Goal: Information Seeking & Learning: Check status

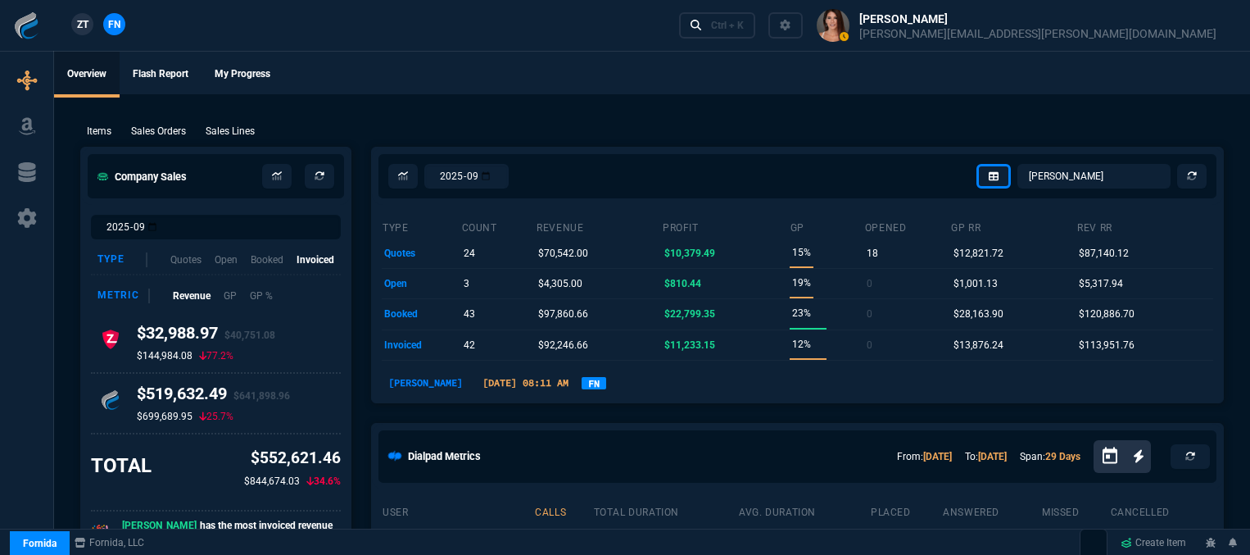
select select "12: [PERSON_NAME]"
click at [744, 27] on div "Ctrl + K" at bounding box center [727, 25] width 33 height 13
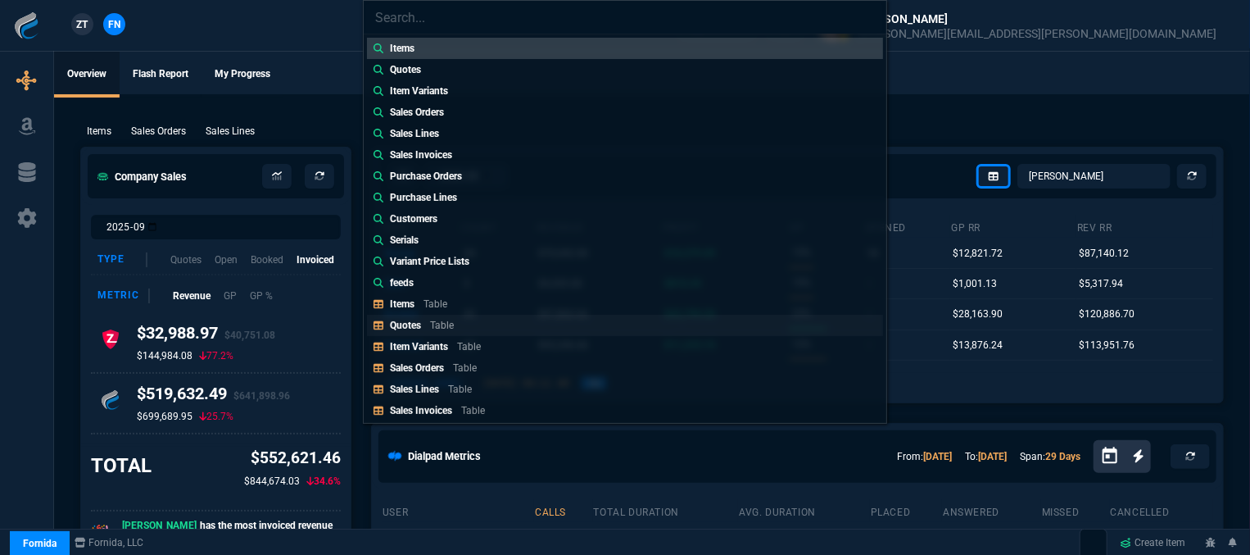
click at [461, 316] on link "Quotes Table" at bounding box center [625, 325] width 516 height 21
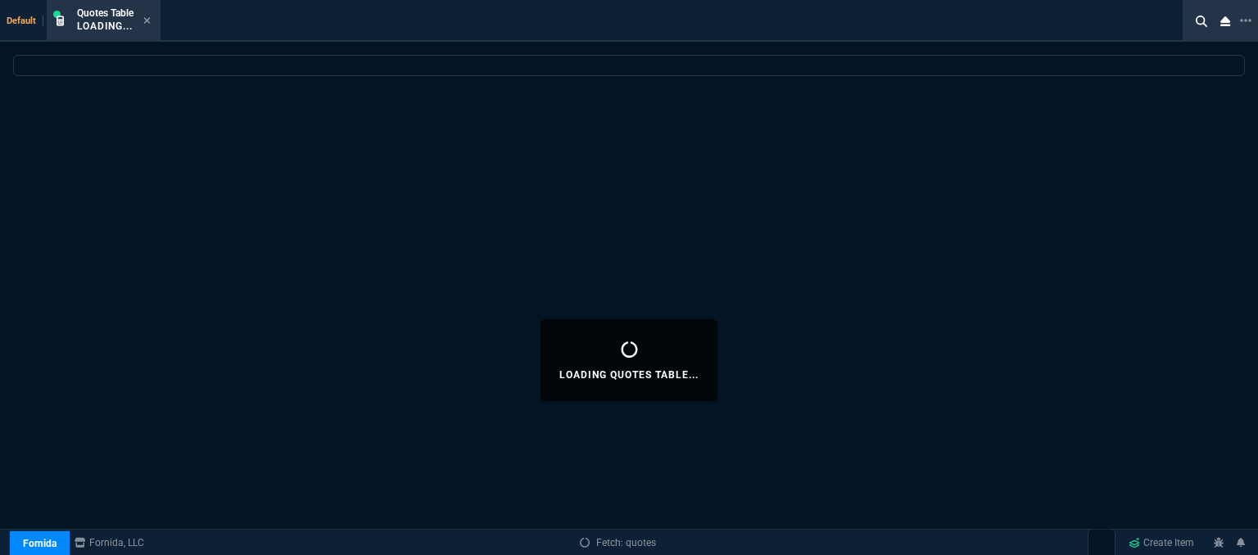
select select
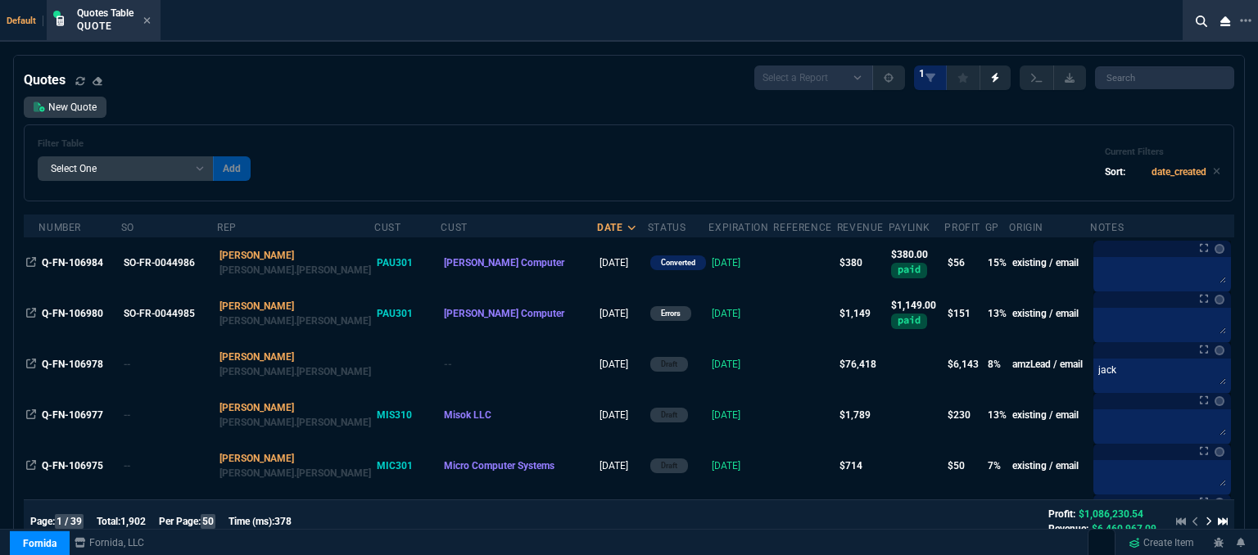
scroll to position [328, 0]
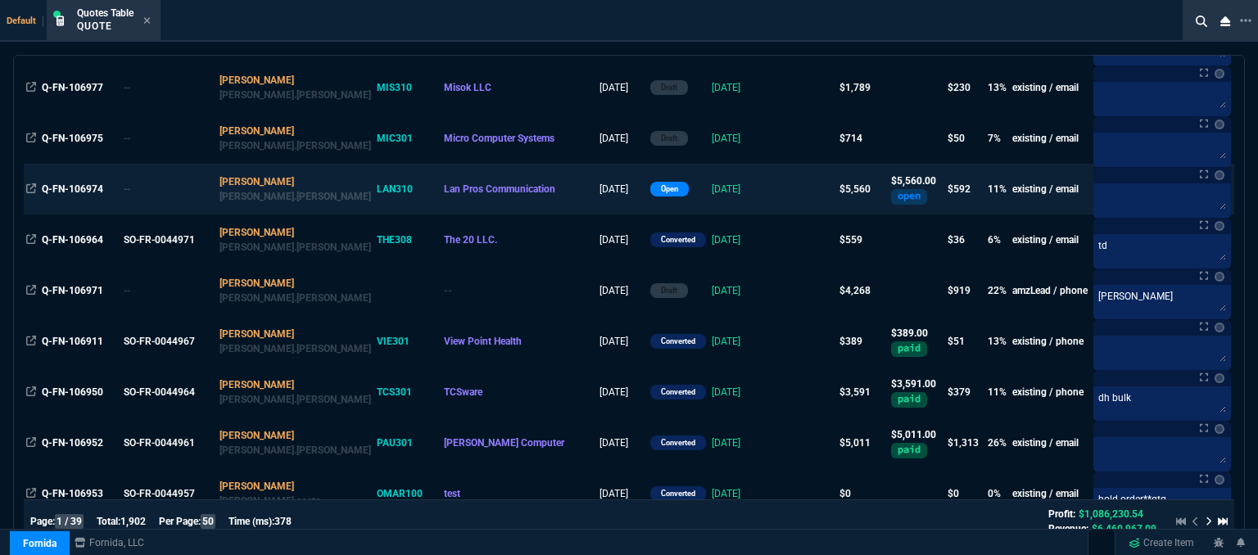
click at [773, 188] on td at bounding box center [804, 189] width 63 height 51
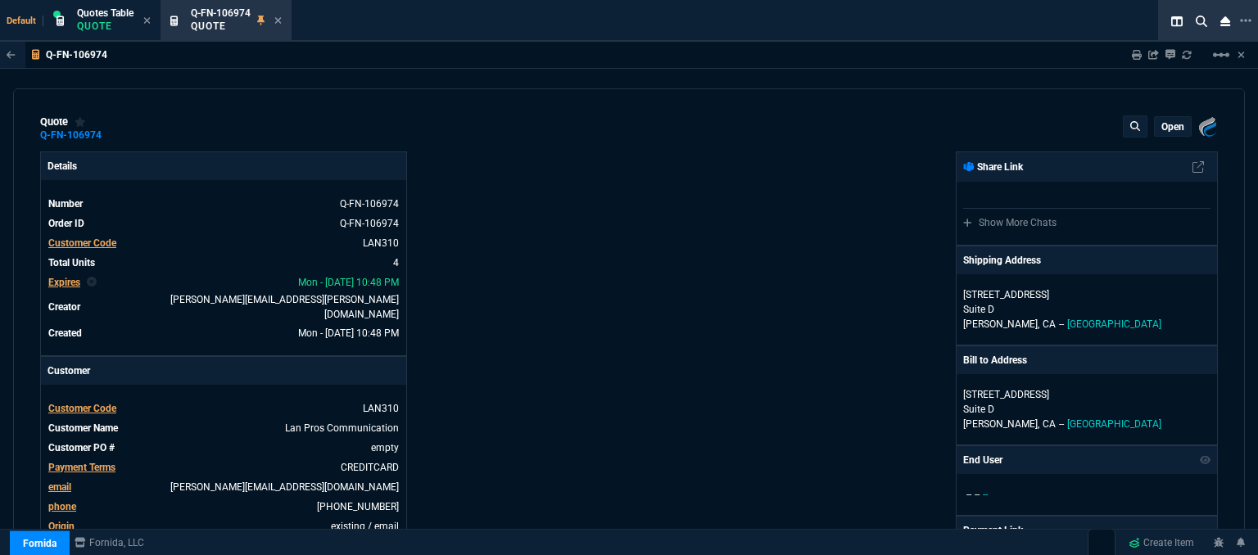
type input "15"
type input "213"
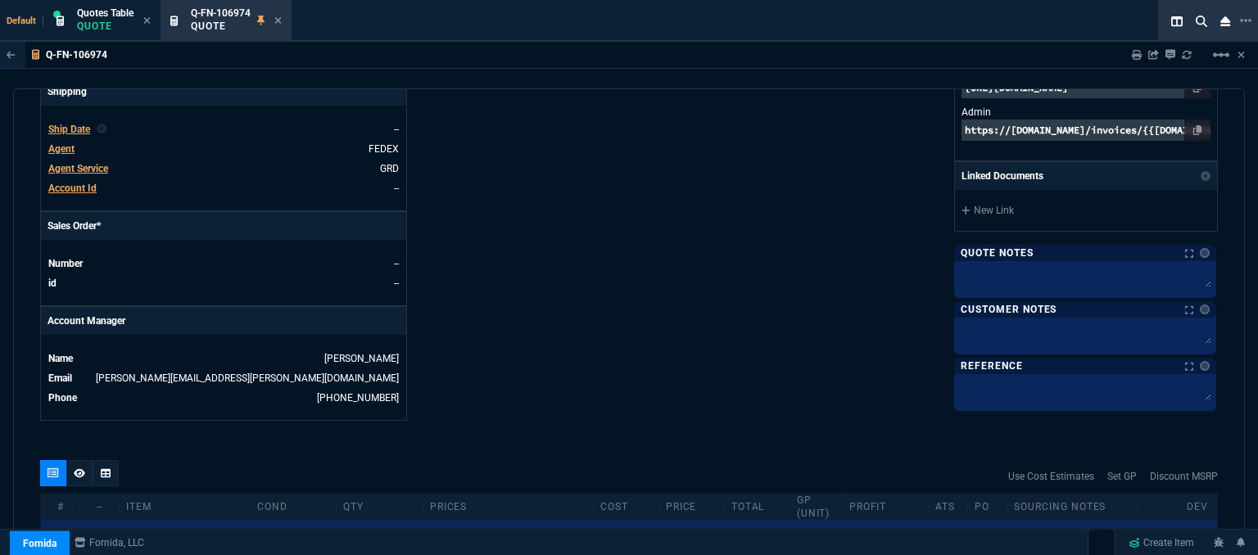
scroll to position [737, 0]
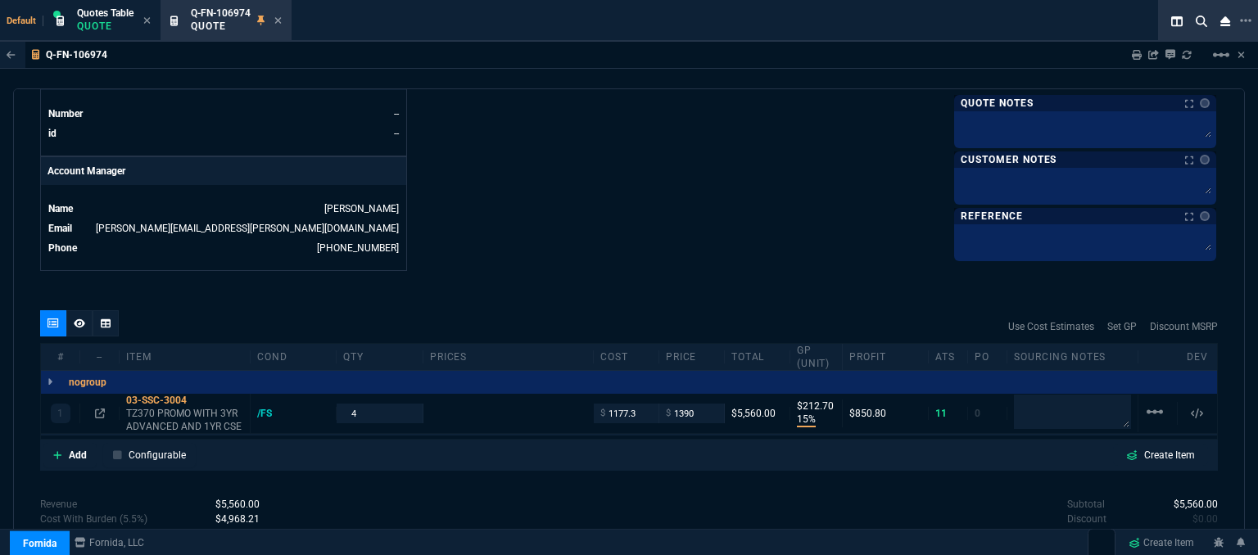
type input "1908.52"
type input "27"
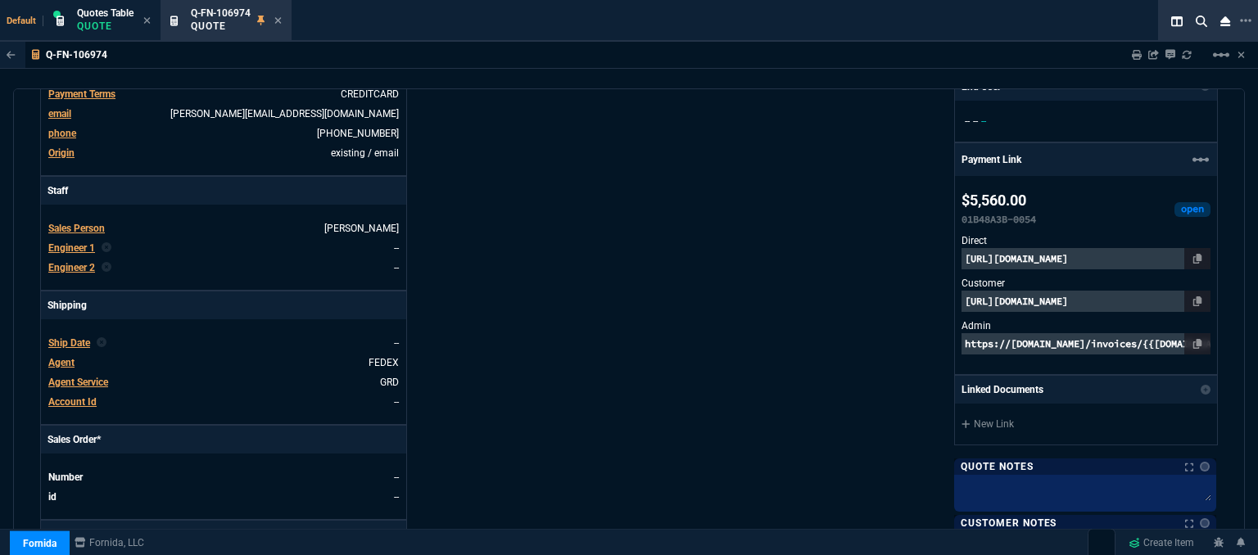
scroll to position [164, 0]
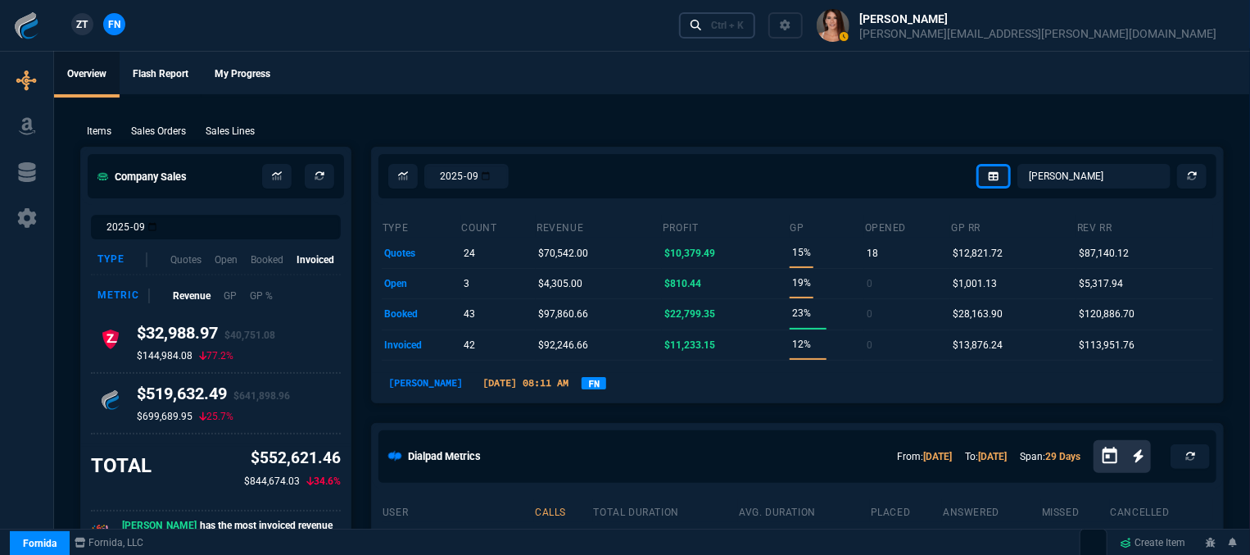
click at [756, 32] on link "Ctrl + K" at bounding box center [717, 24] width 77 height 25
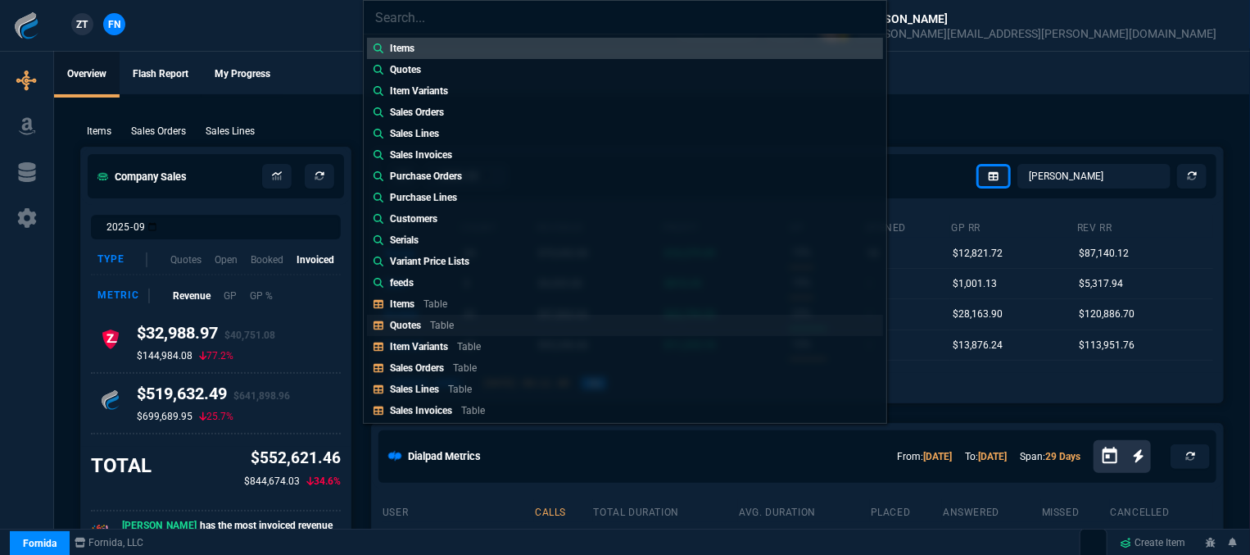
click at [512, 320] on link "Quotes Table" at bounding box center [625, 325] width 516 height 21
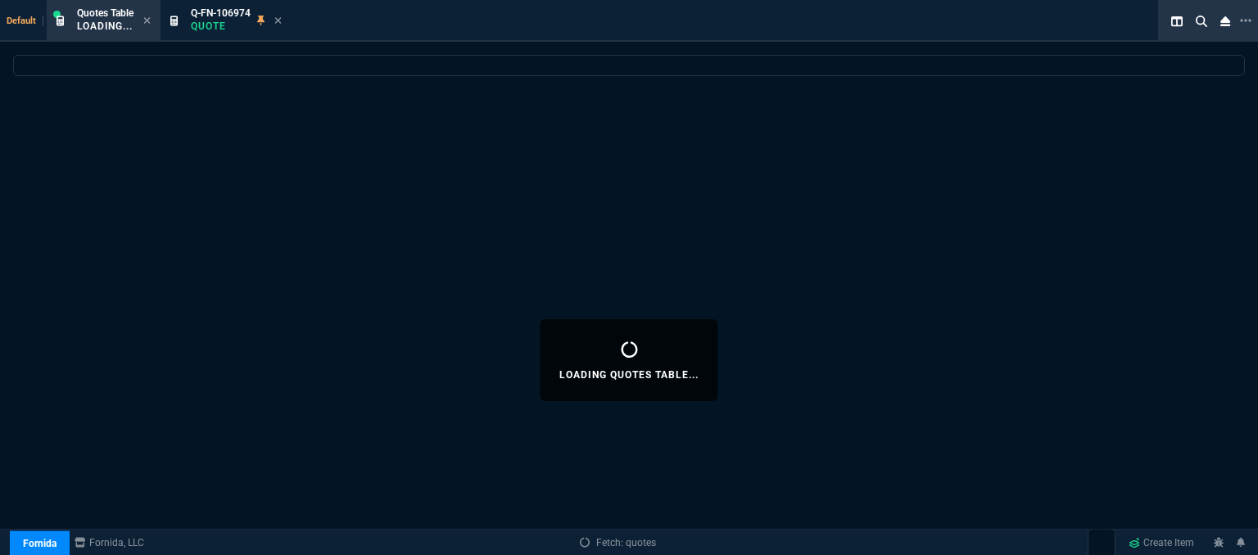
select select
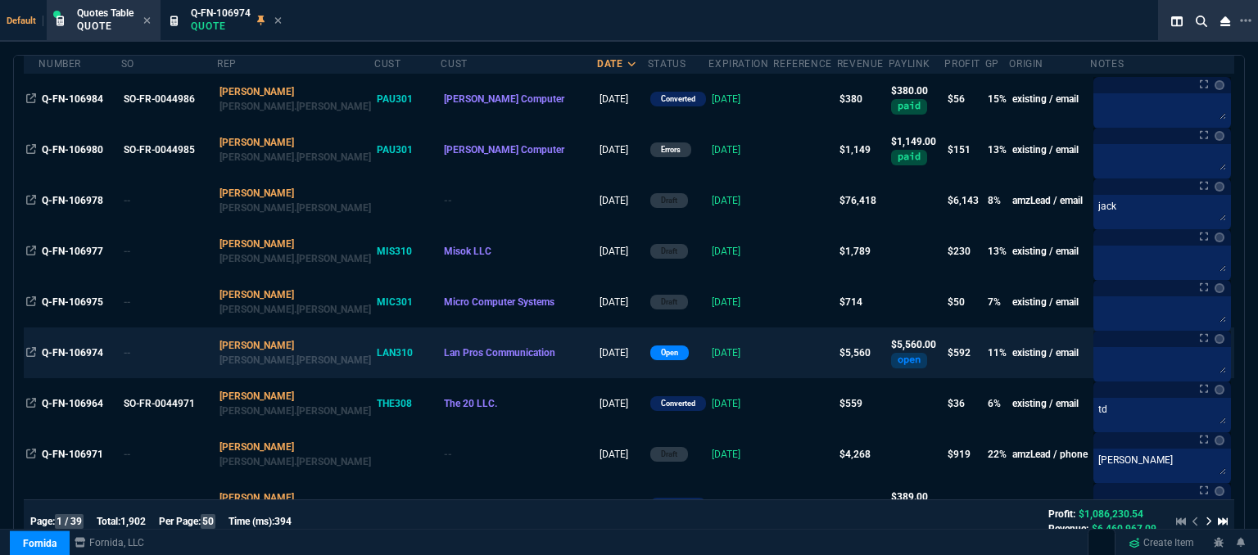
click at [774, 351] on td at bounding box center [804, 353] width 63 height 51
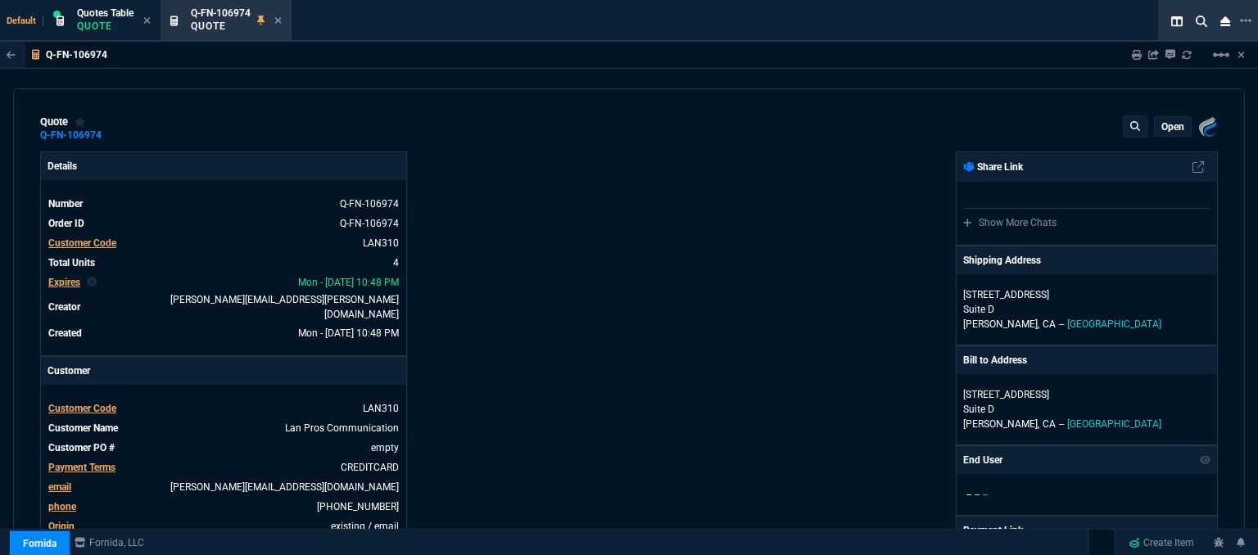
type input "15"
type input "213"
type input "1908.52"
type input "27"
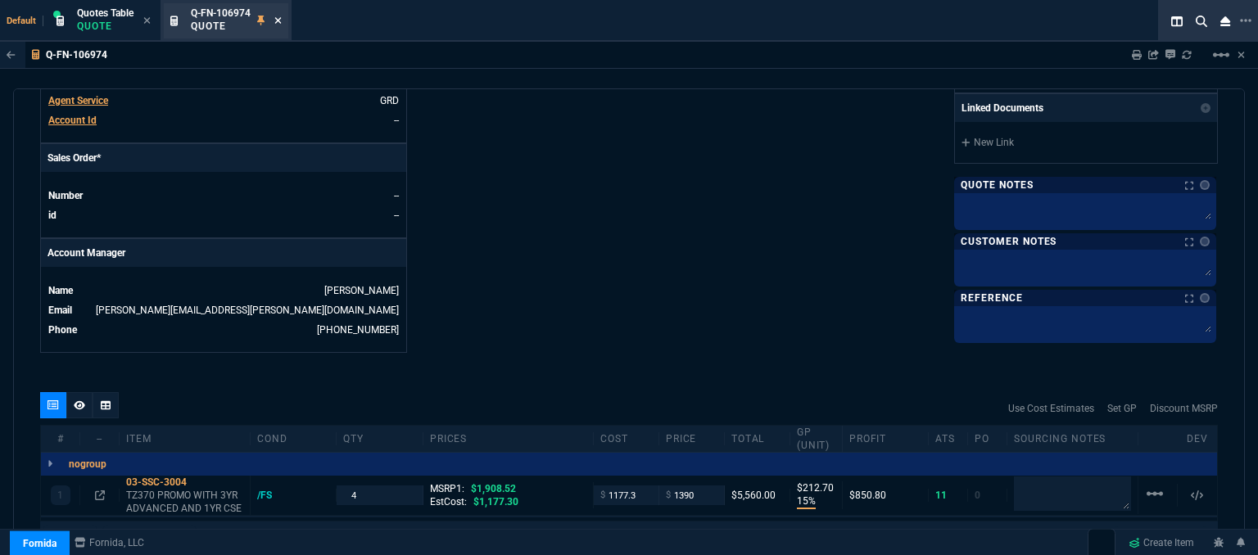
click at [278, 24] on icon at bounding box center [277, 21] width 7 height 10
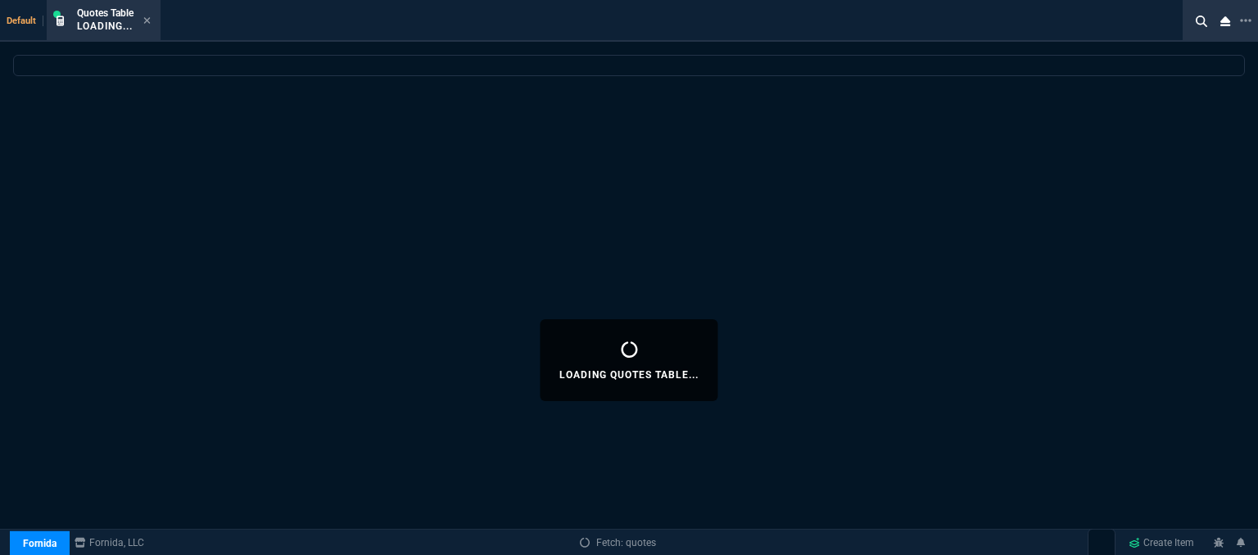
select select
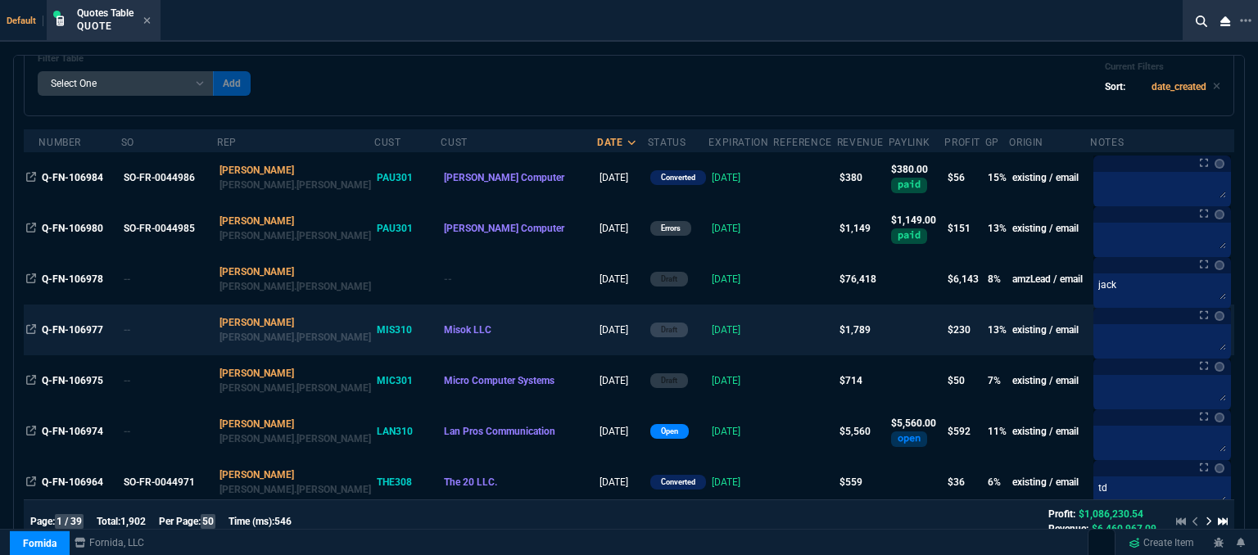
scroll to position [246, 0]
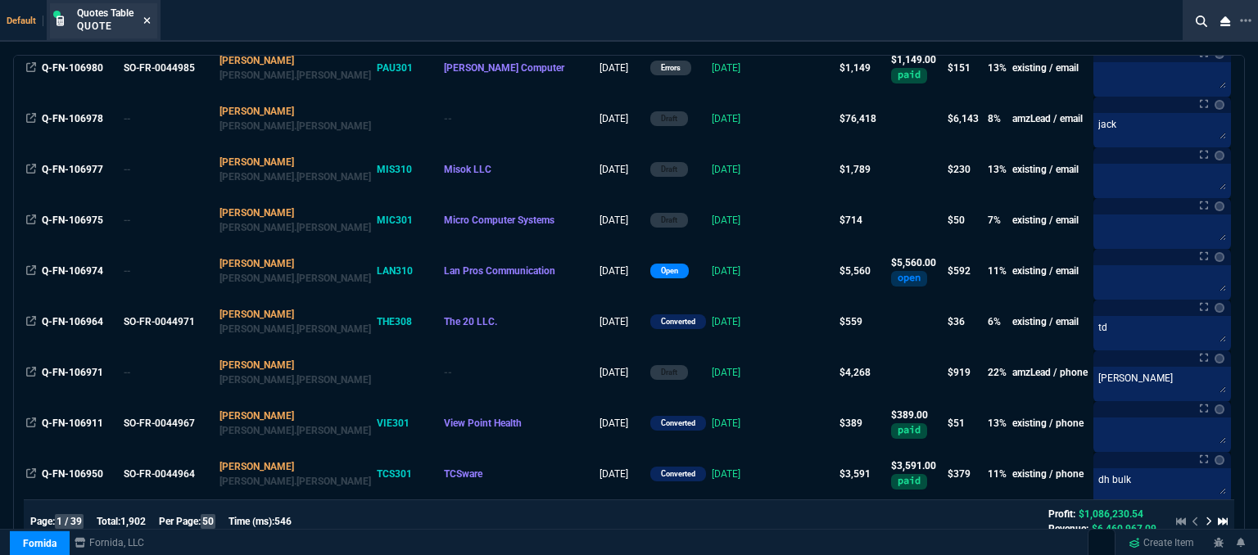
click at [147, 23] on icon at bounding box center [146, 21] width 7 height 10
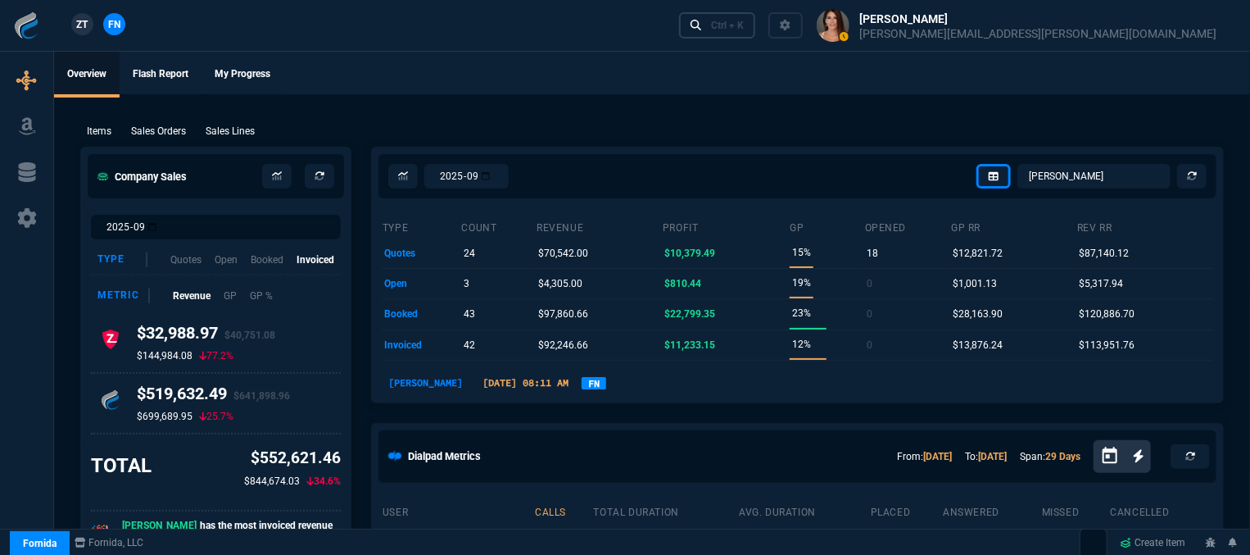
click at [744, 29] on div "Ctrl + K" at bounding box center [727, 25] width 33 height 13
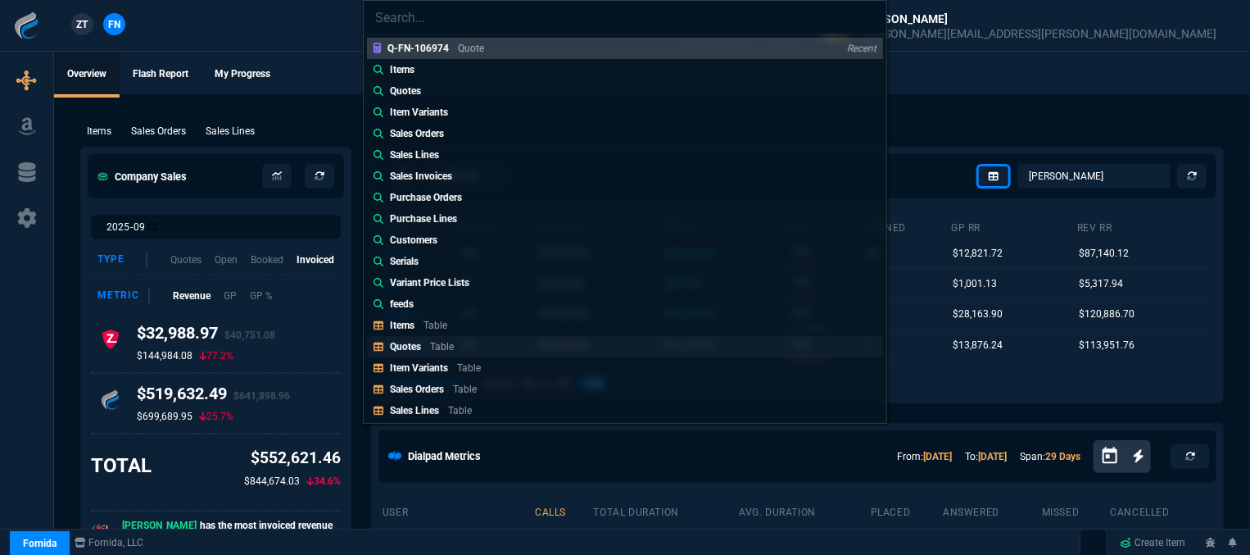
click at [524, 345] on link "Quotes Table" at bounding box center [625, 346] width 516 height 21
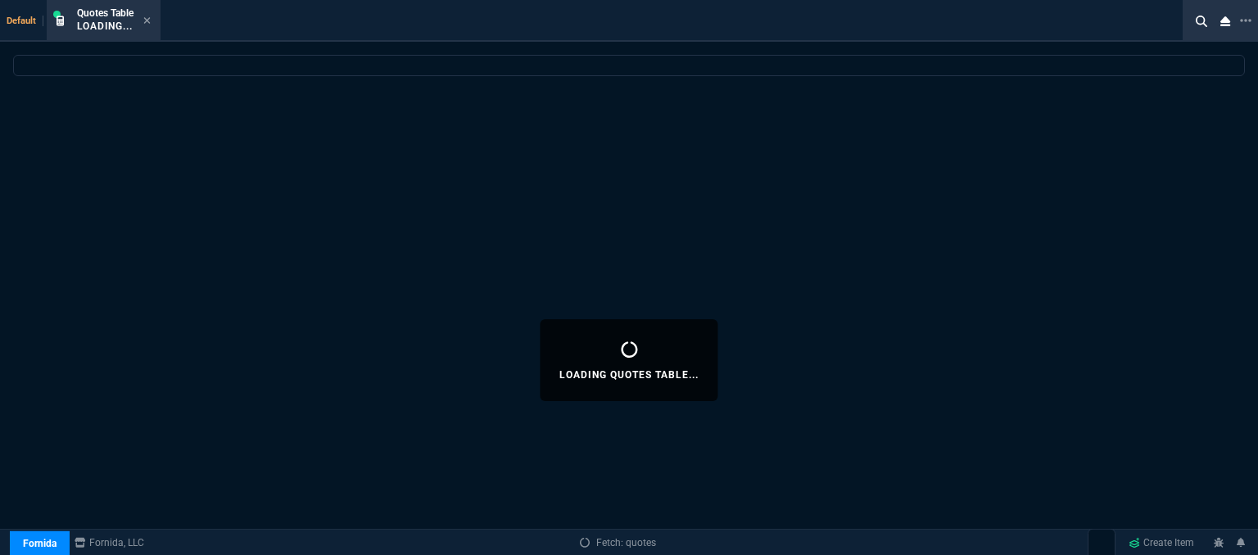
select select
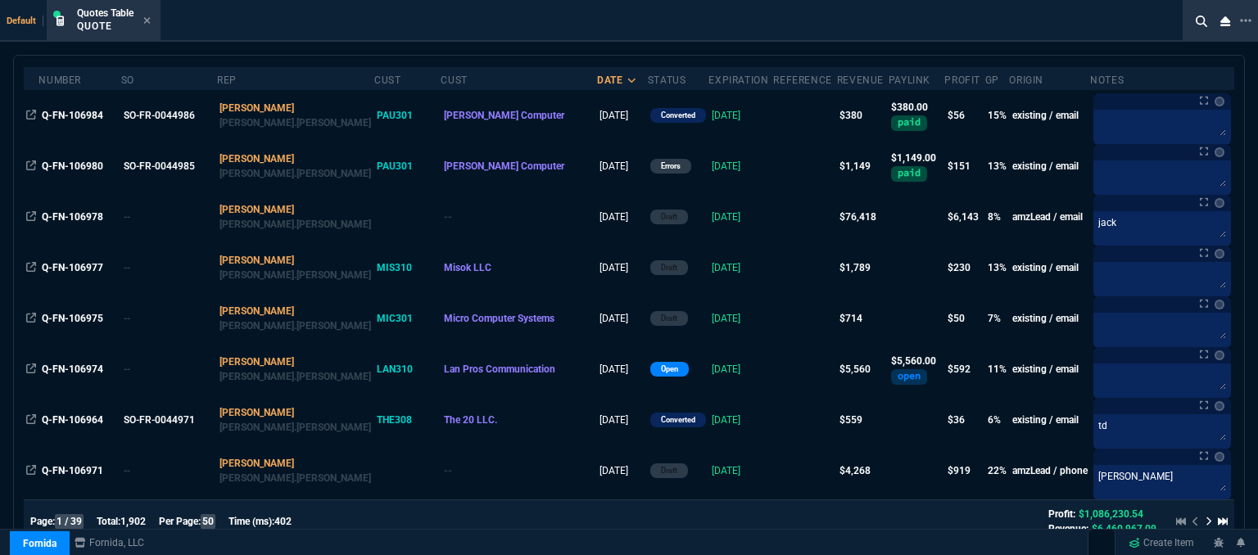
scroll to position [328, 0]
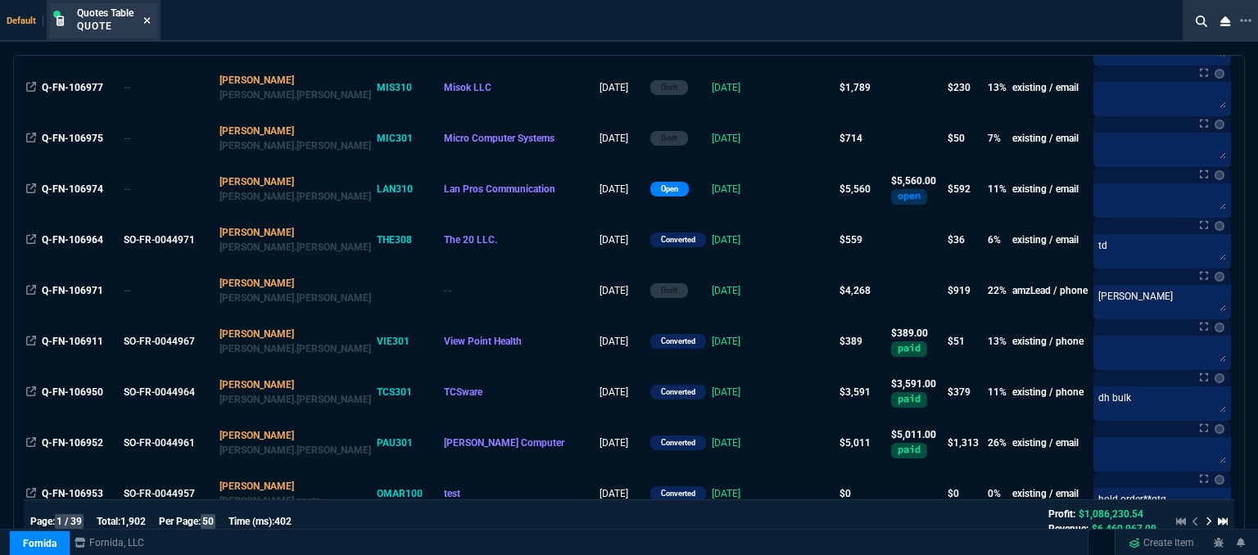
click at [148, 20] on icon at bounding box center [147, 20] width 7 height 7
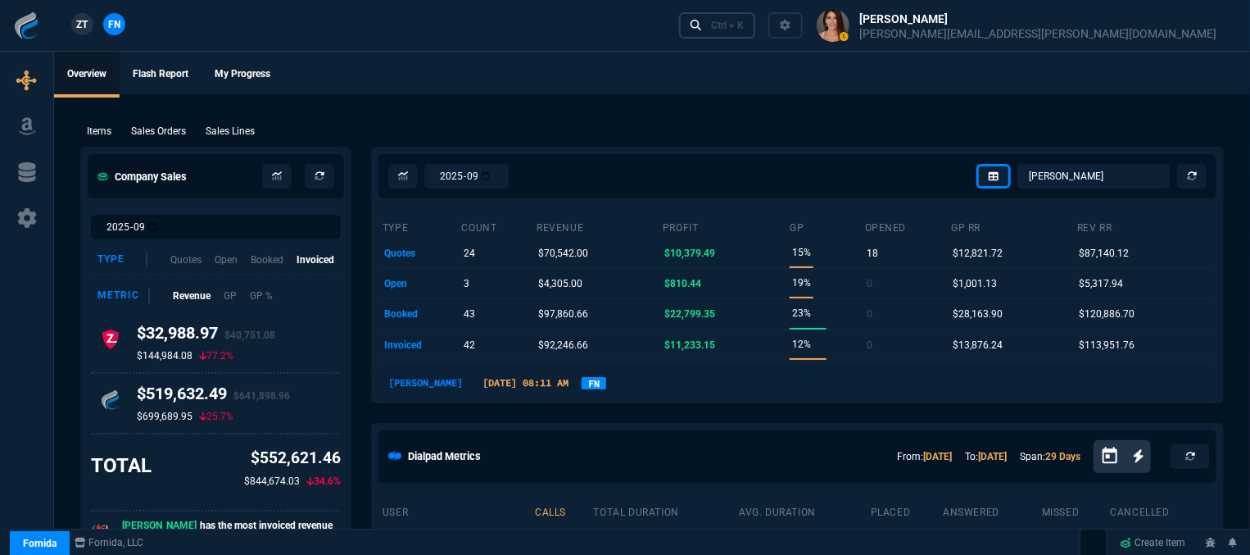
click at [756, 24] on link "Ctrl + K" at bounding box center [717, 24] width 77 height 25
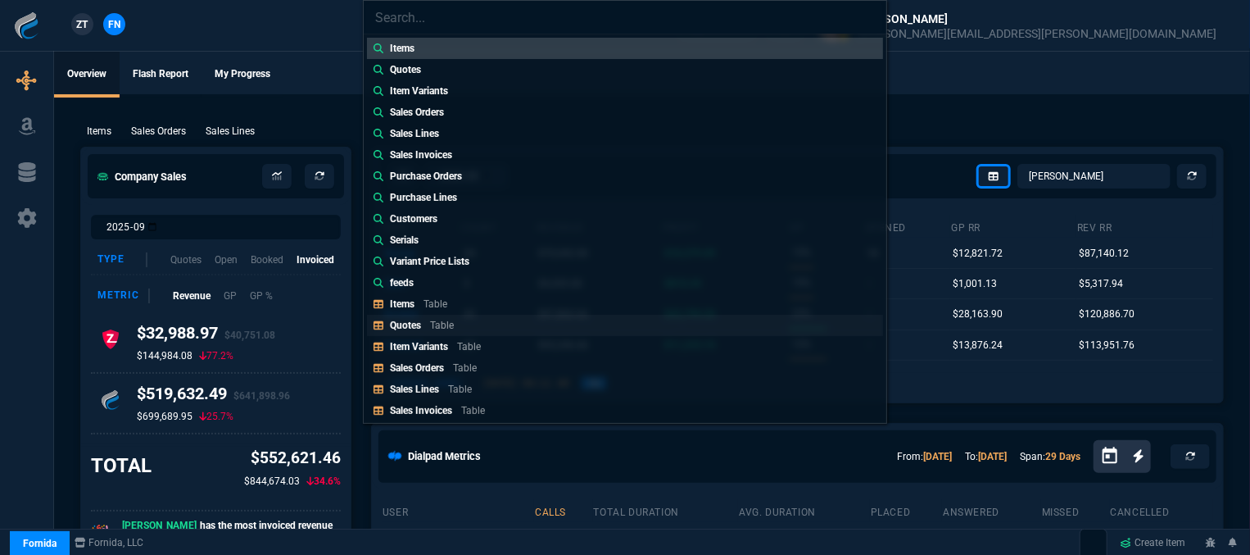
click at [473, 323] on link "Quotes Table" at bounding box center [625, 325] width 516 height 21
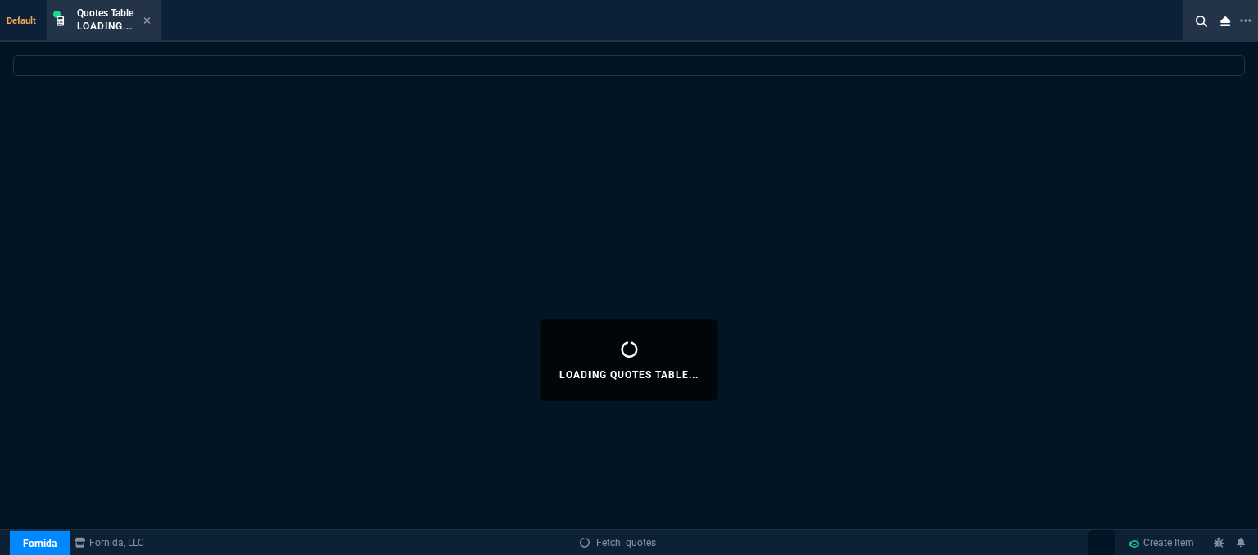
select select
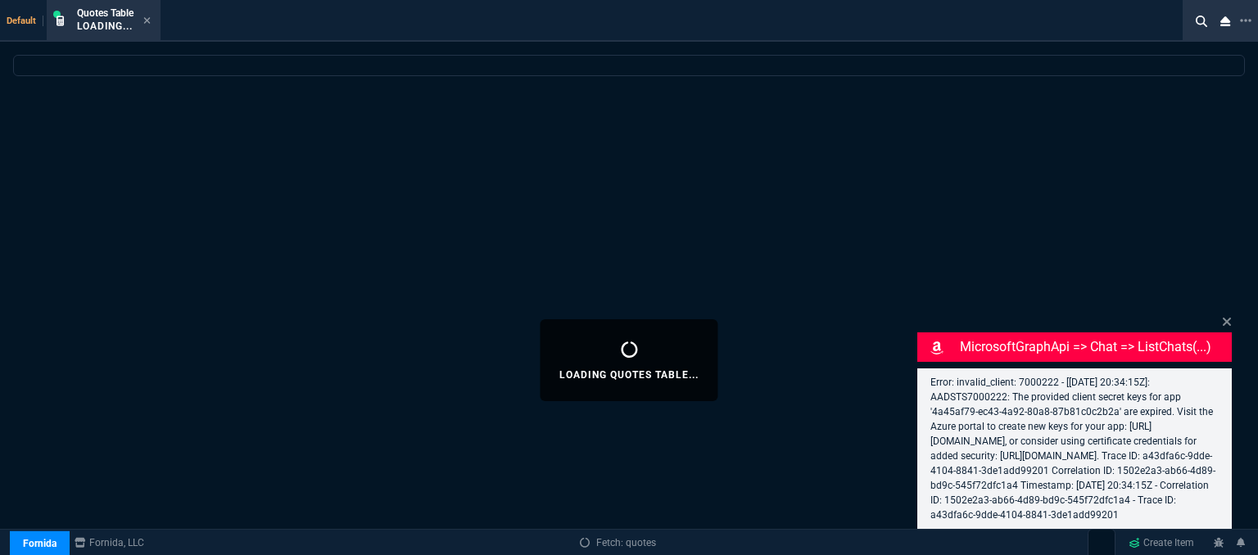
select select "12: ROSS"
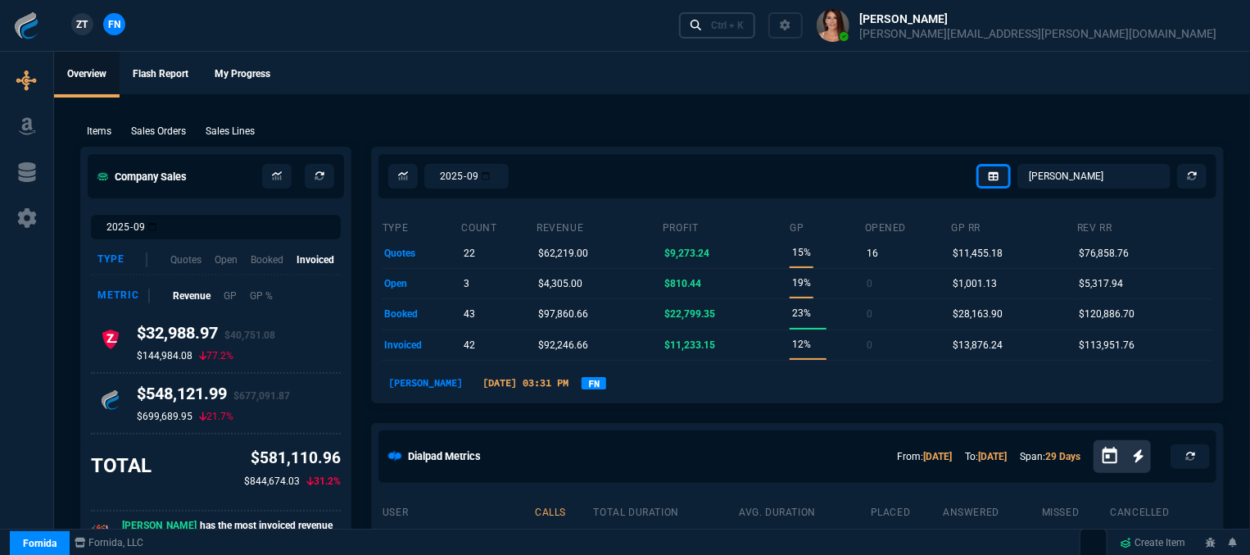
click at [744, 30] on div "Ctrl + K" at bounding box center [727, 25] width 33 height 13
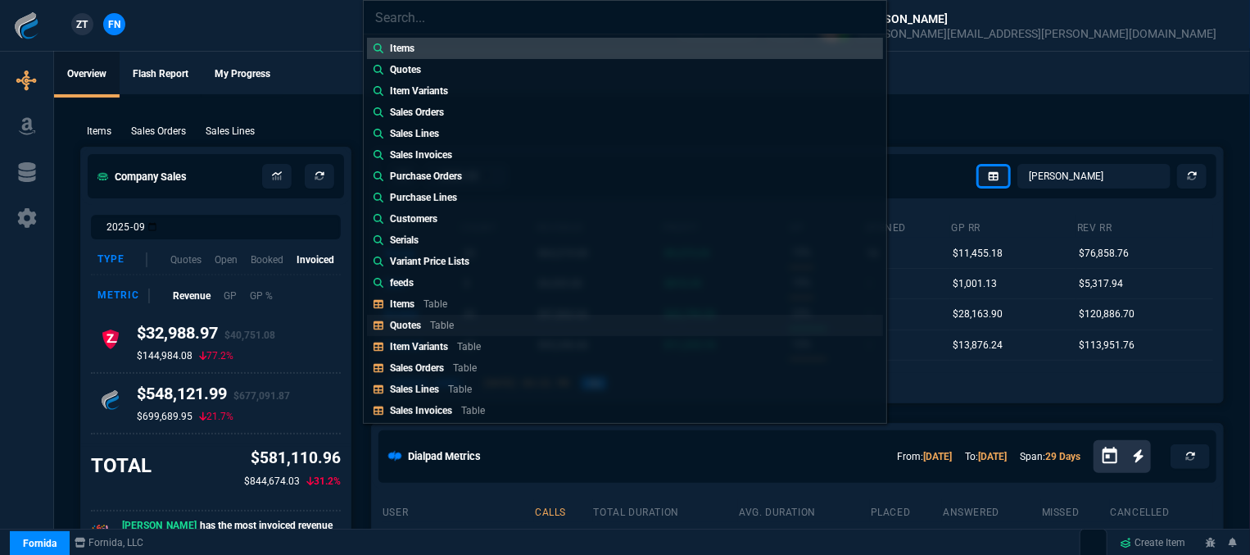
click at [401, 324] on p "Quotes" at bounding box center [405, 324] width 31 height 11
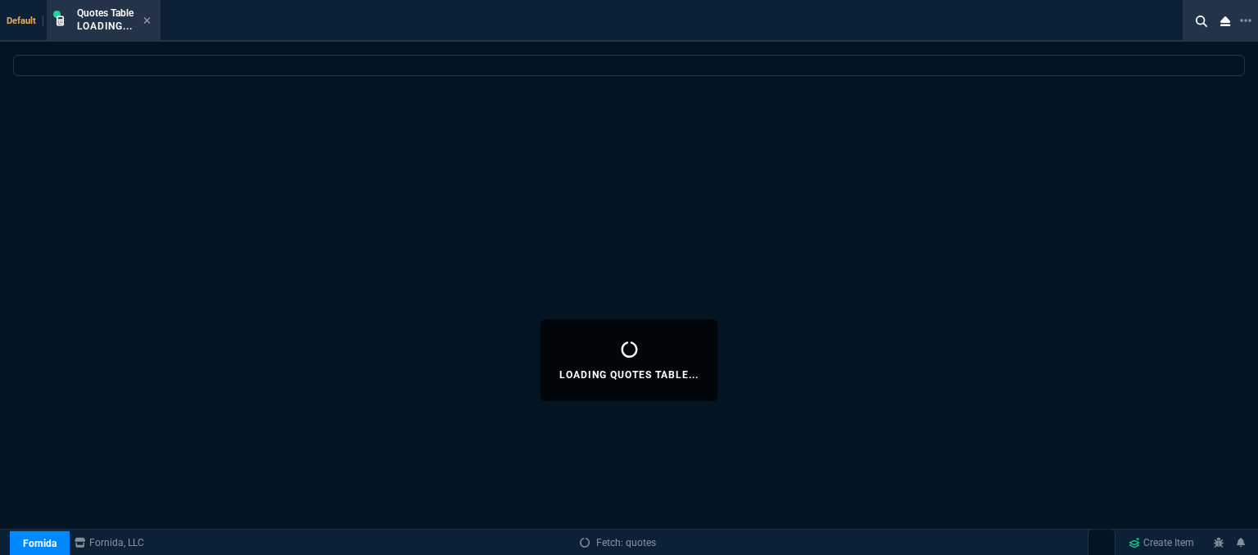
select select
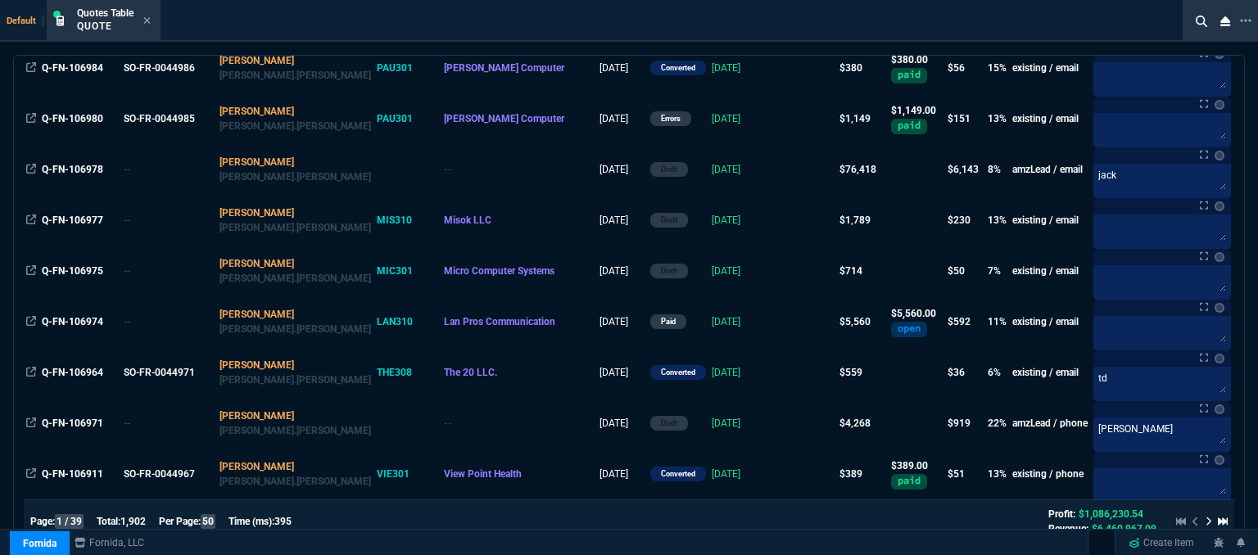
scroll to position [328, 0]
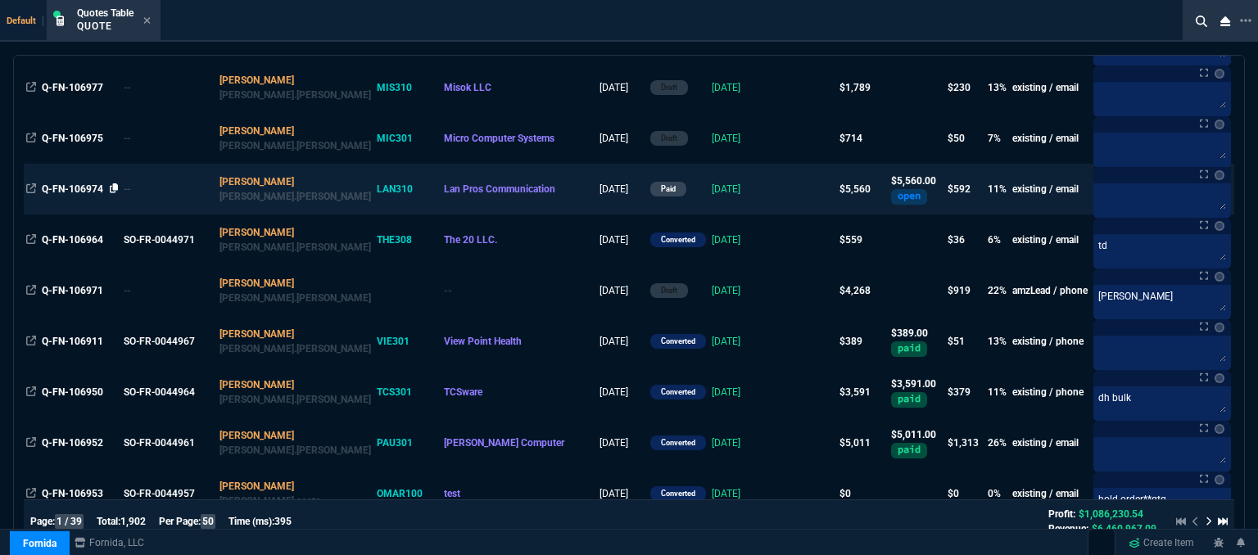
click at [110, 188] on icon at bounding box center [114, 188] width 9 height 10
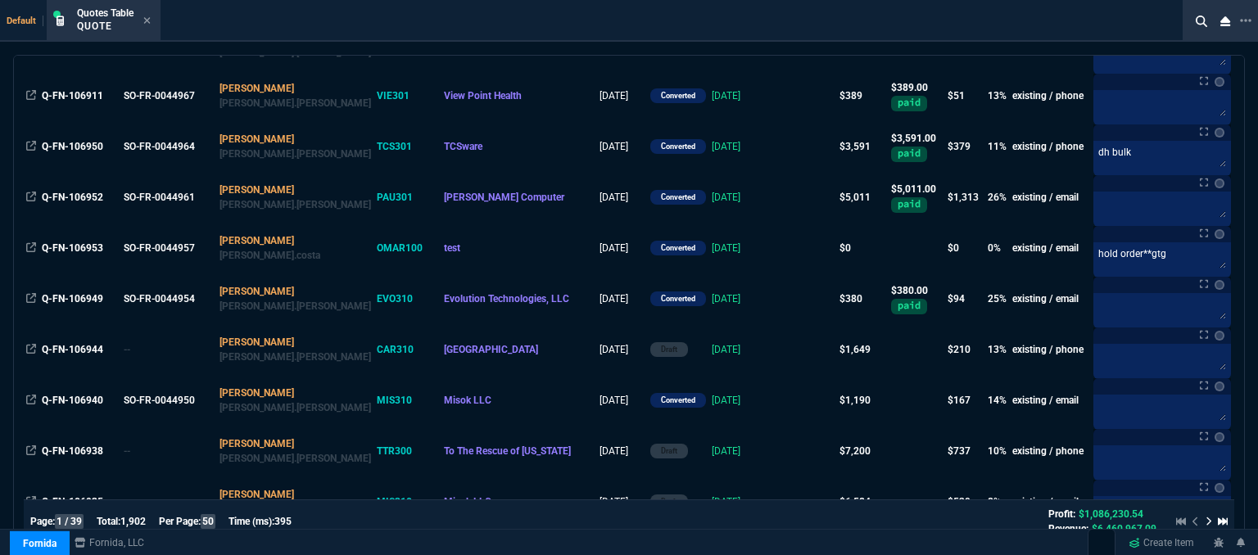
scroll to position [0, 0]
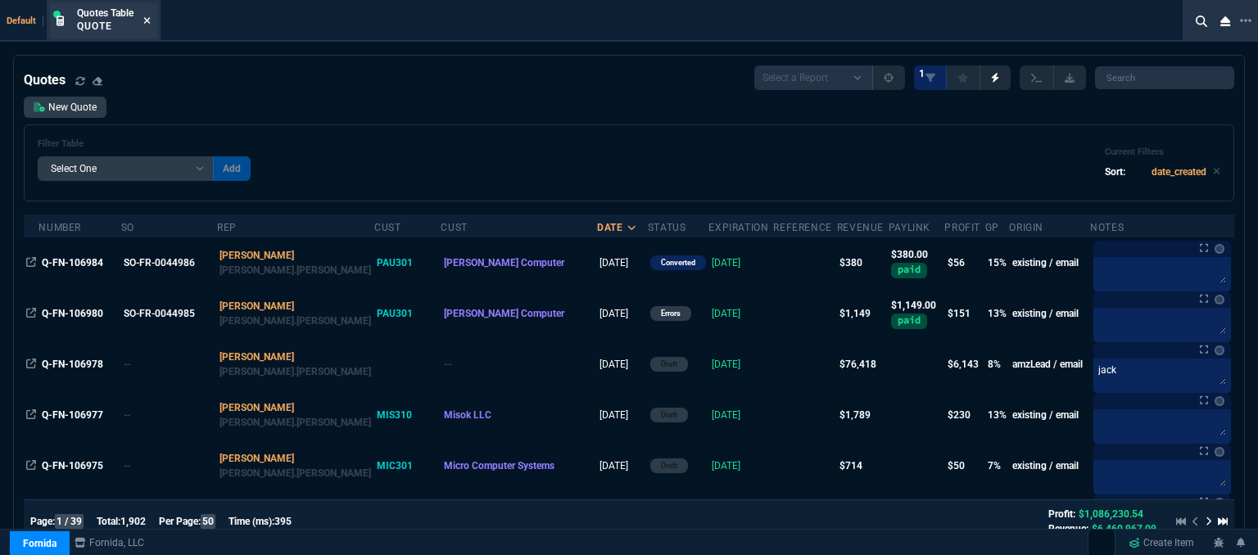
click at [151, 20] on icon at bounding box center [146, 21] width 7 height 10
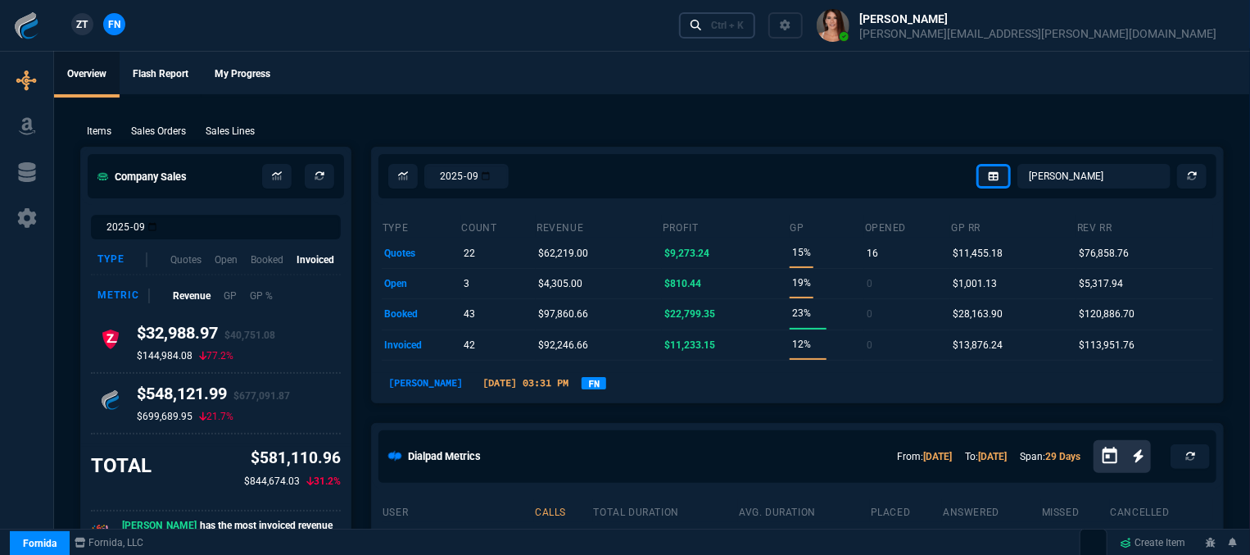
click at [744, 30] on div "Ctrl + K" at bounding box center [727, 25] width 33 height 13
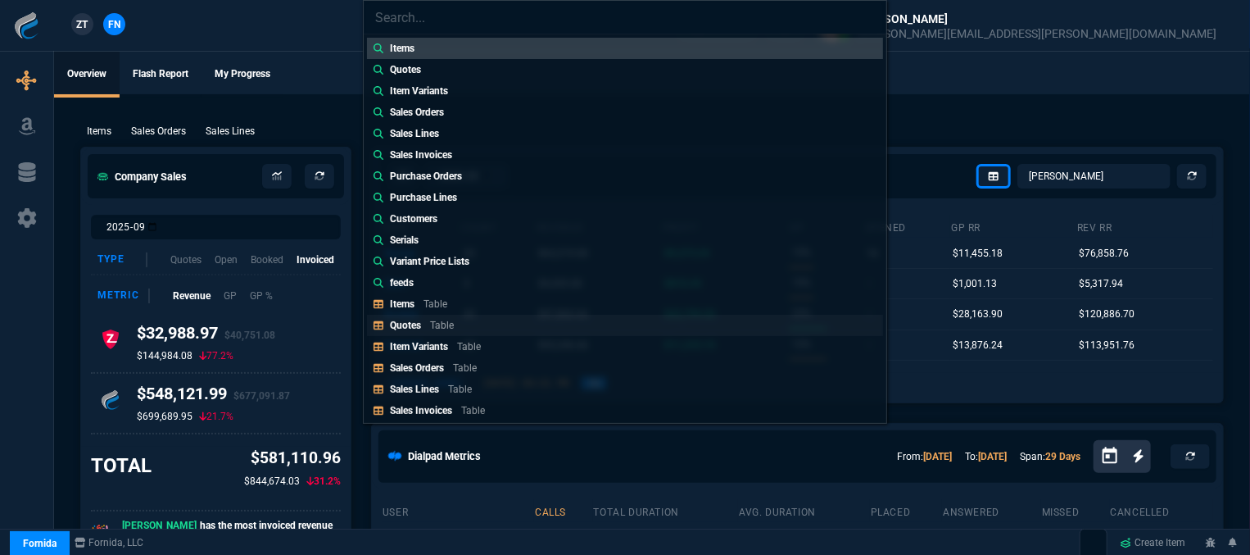
click at [498, 321] on link "Quotes Table" at bounding box center [625, 325] width 516 height 21
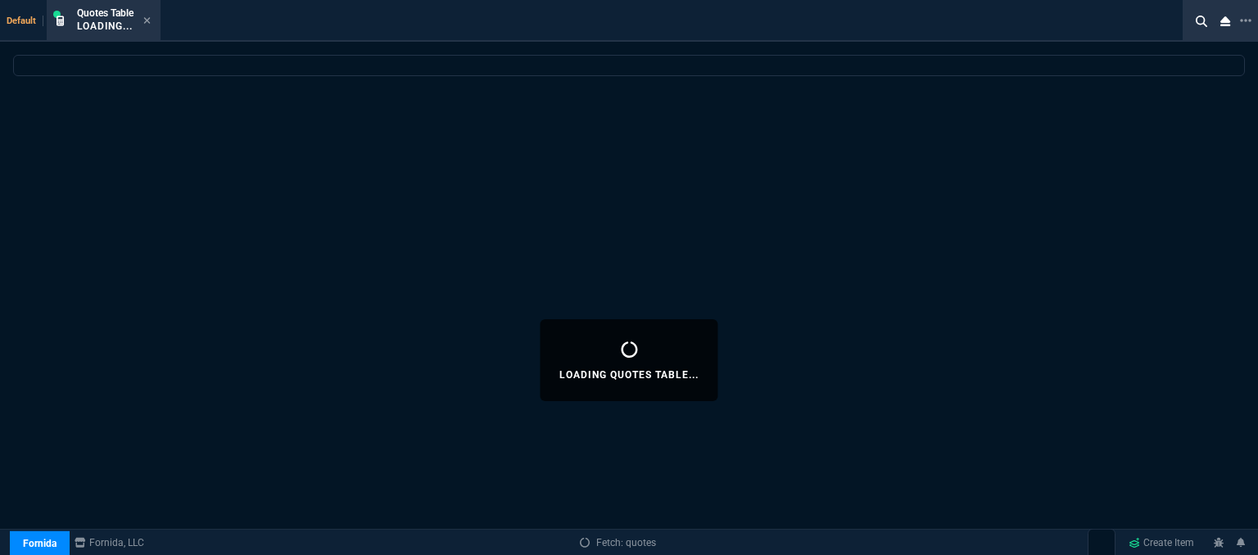
select select
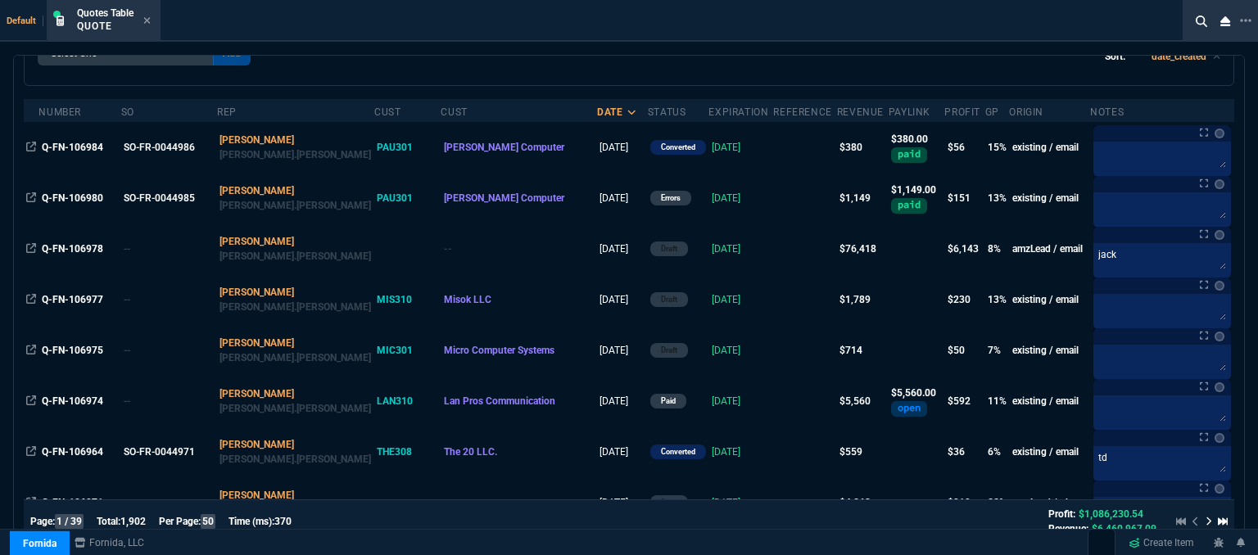
scroll to position [246, 0]
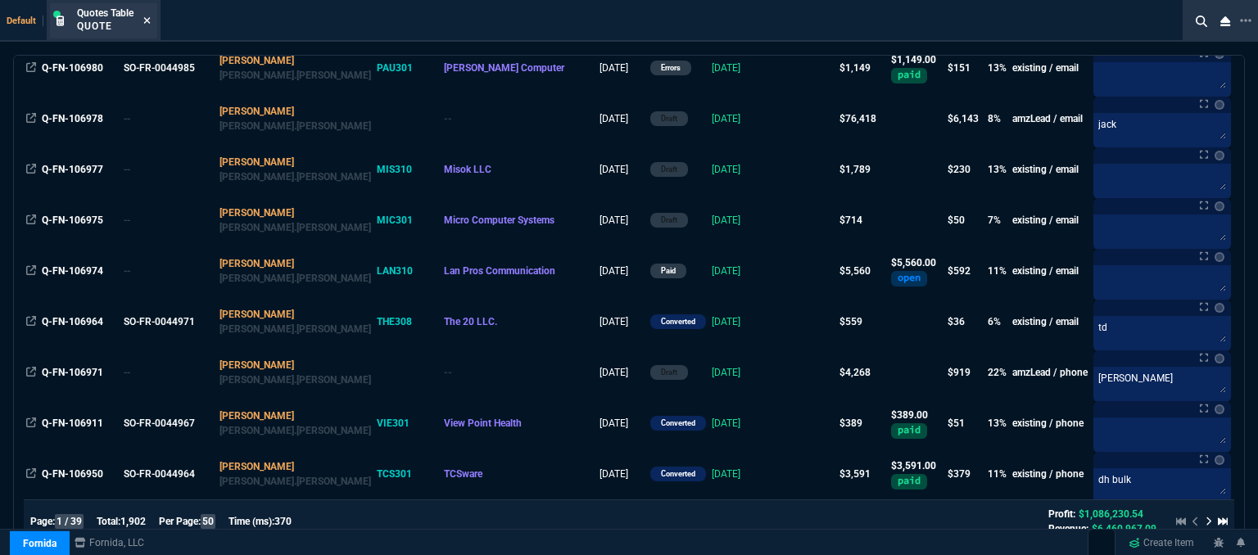
click at [144, 16] on icon at bounding box center [146, 21] width 7 height 10
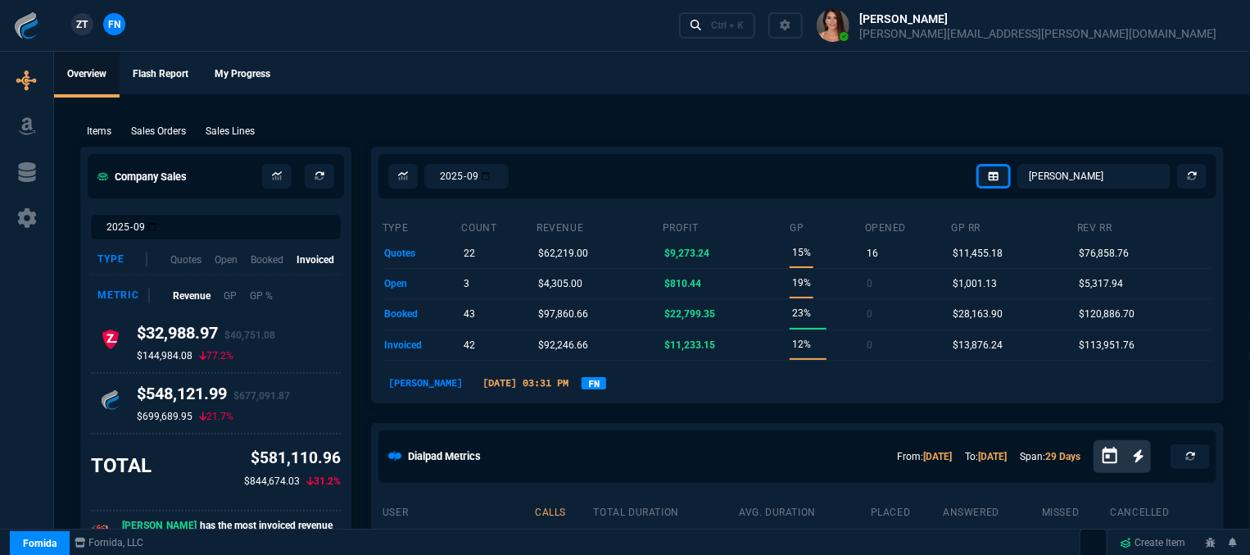
click at [813, 124] on div "Items Sales Orders Sales Lines Add Link" at bounding box center [651, 130] width 1143 height 20
click at [744, 23] on div "Ctrl + K" at bounding box center [727, 25] width 33 height 13
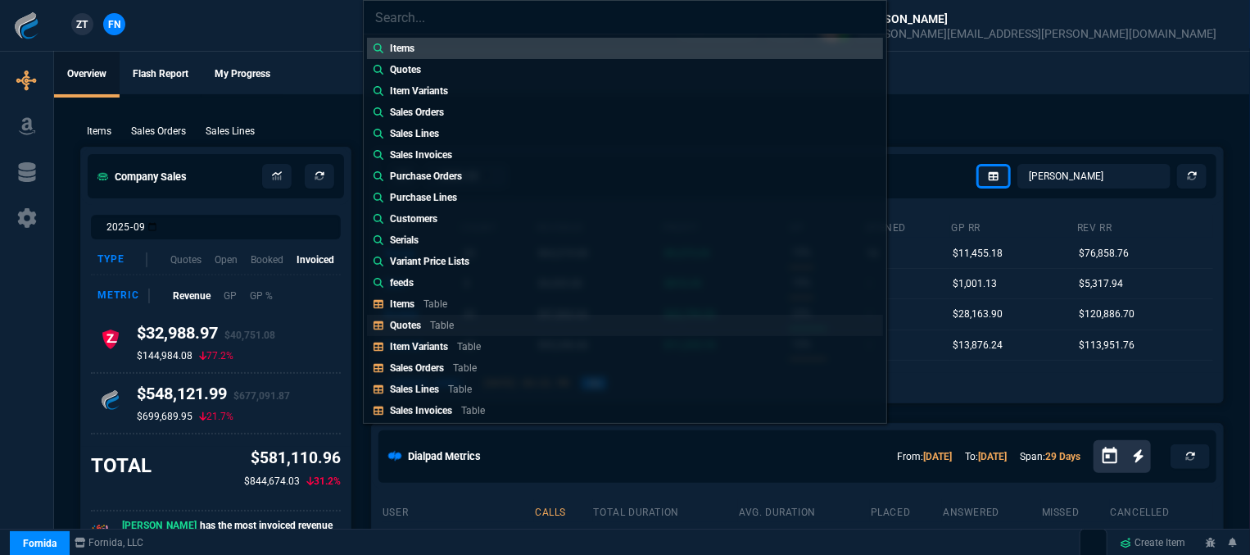
click at [436, 324] on p "Table" at bounding box center [442, 324] width 24 height 11
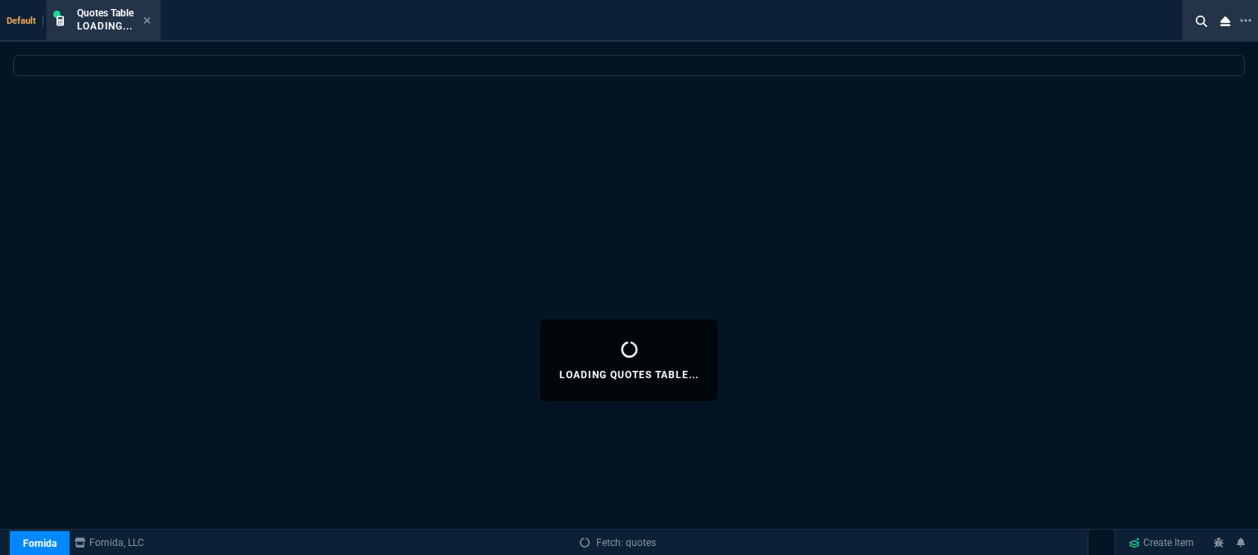
select select
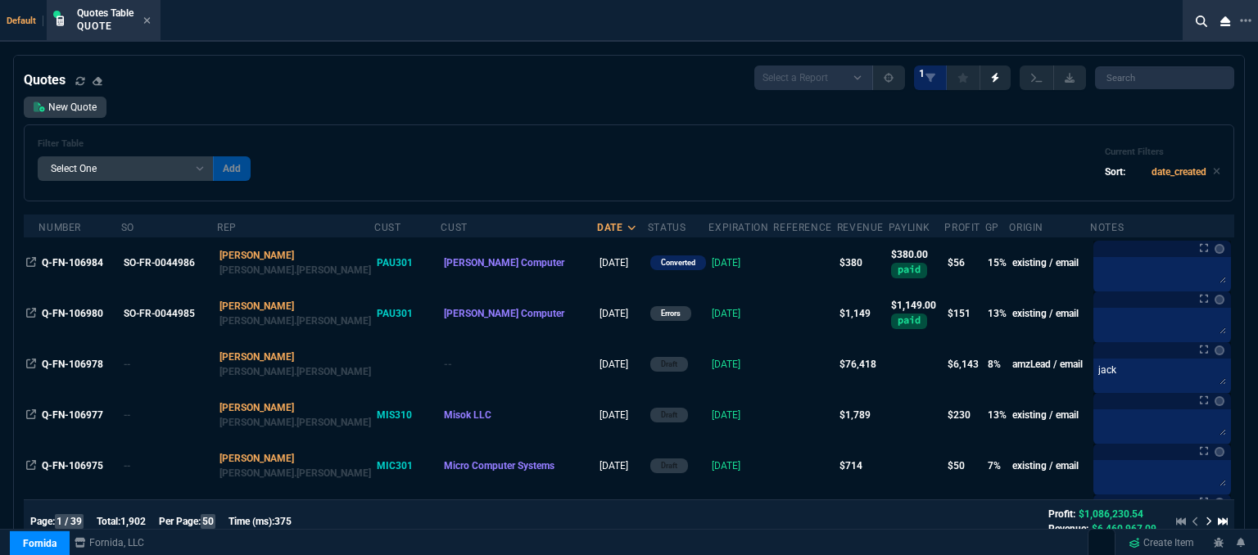
scroll to position [164, 0]
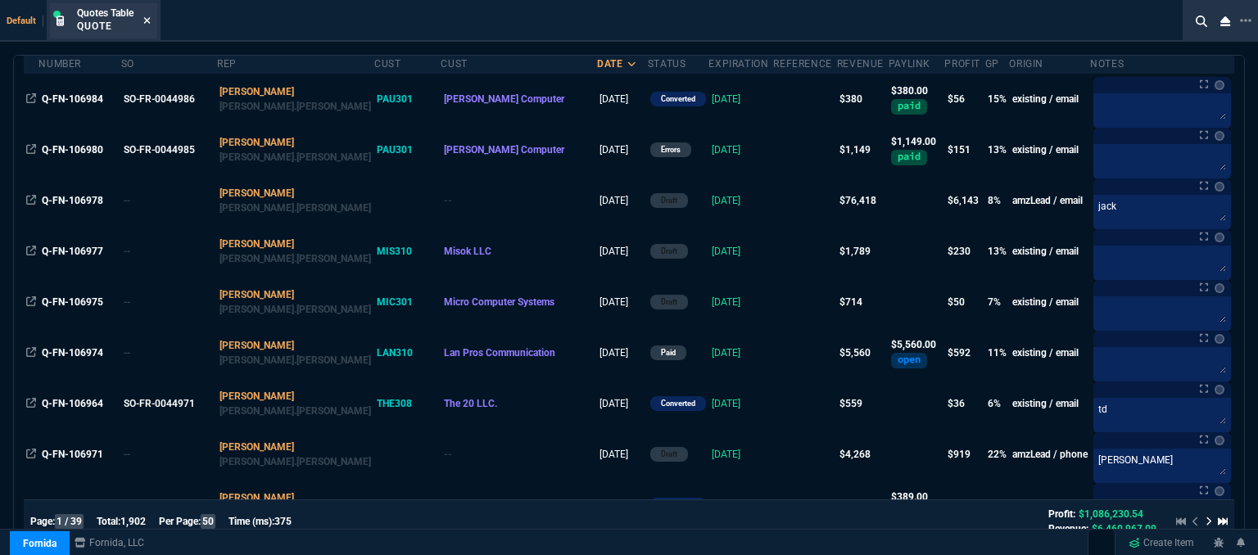
click at [151, 21] on icon at bounding box center [146, 21] width 7 height 10
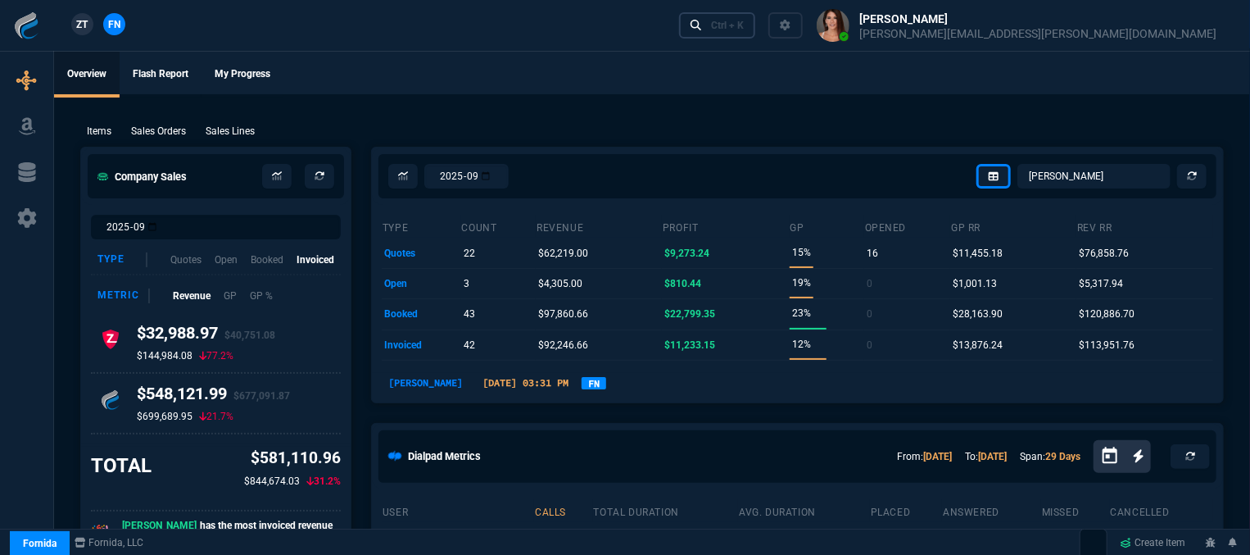
click at [756, 34] on link "Ctrl + K" at bounding box center [717, 24] width 77 height 25
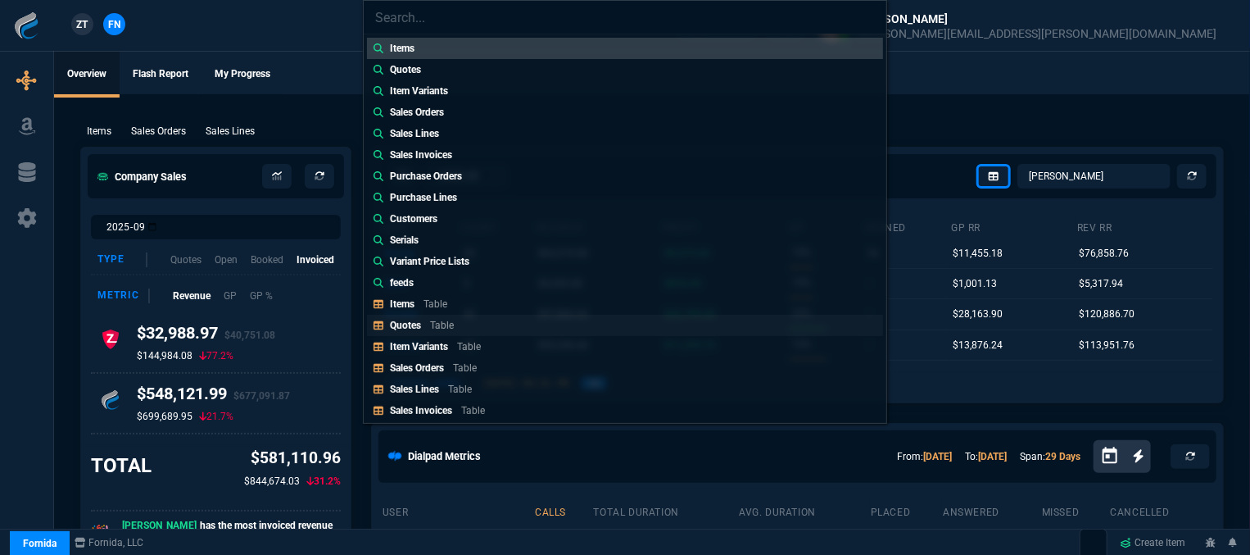
click at [513, 325] on link "Quotes Table" at bounding box center [625, 325] width 516 height 21
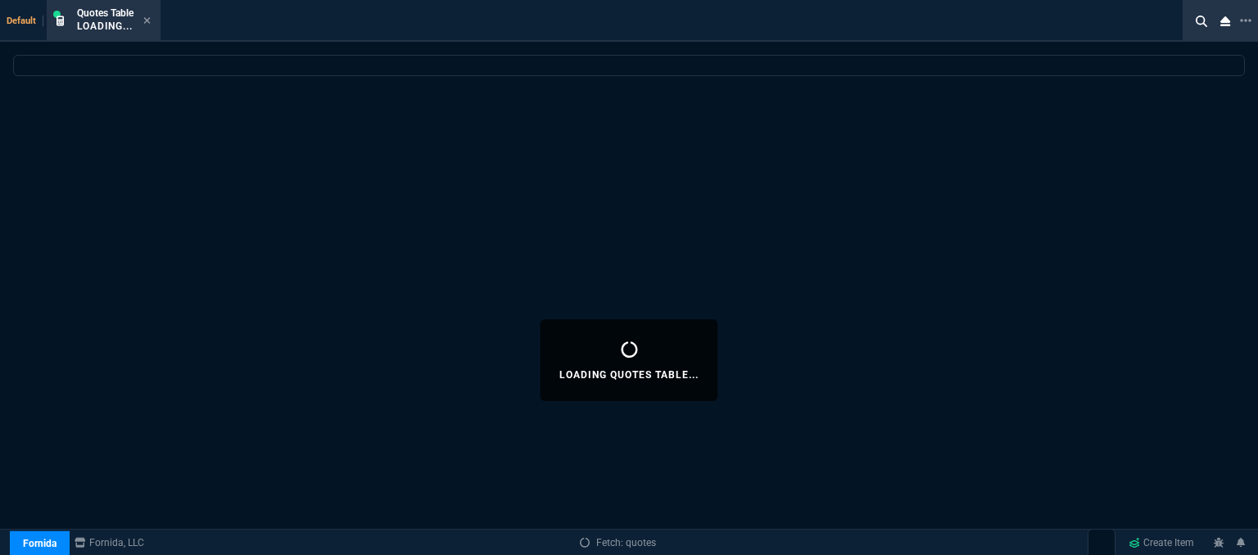
select select
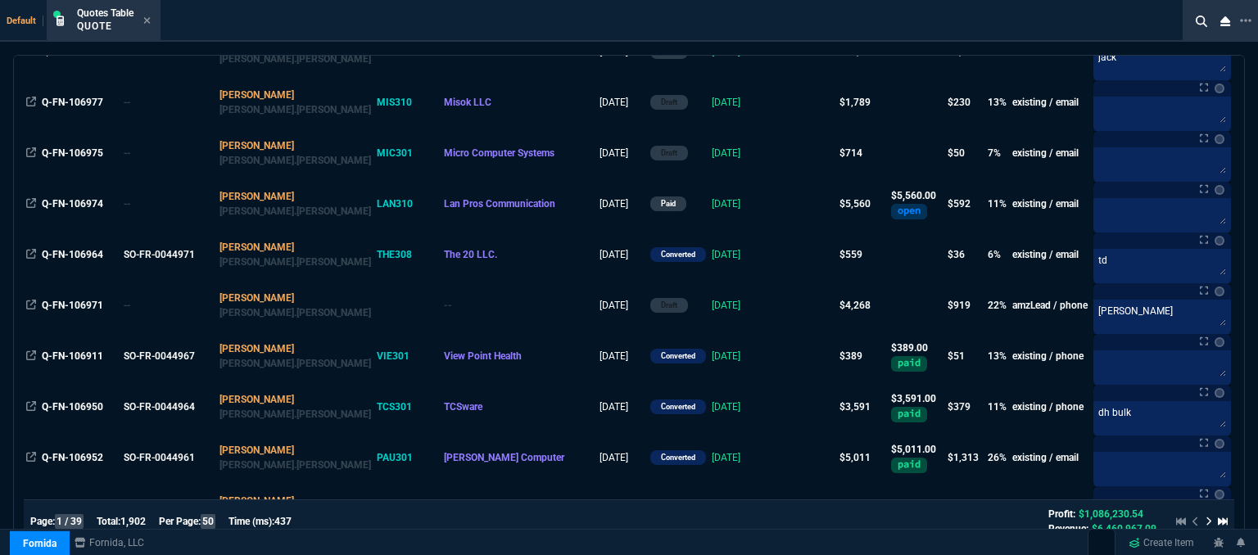
scroll to position [410, 0]
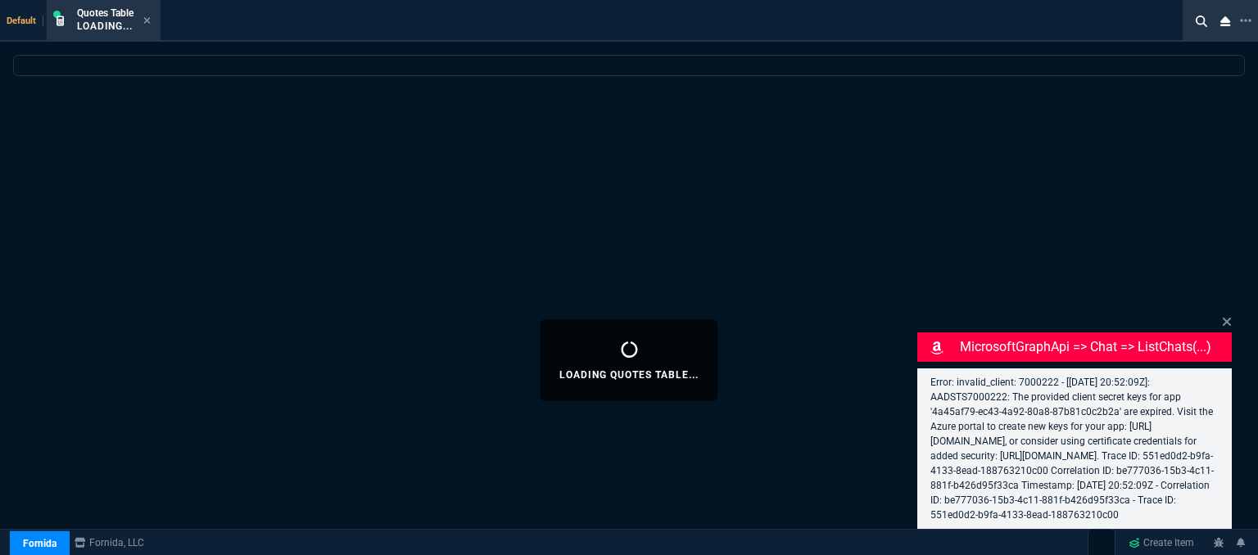
select select "12: [PERSON_NAME]"
select select
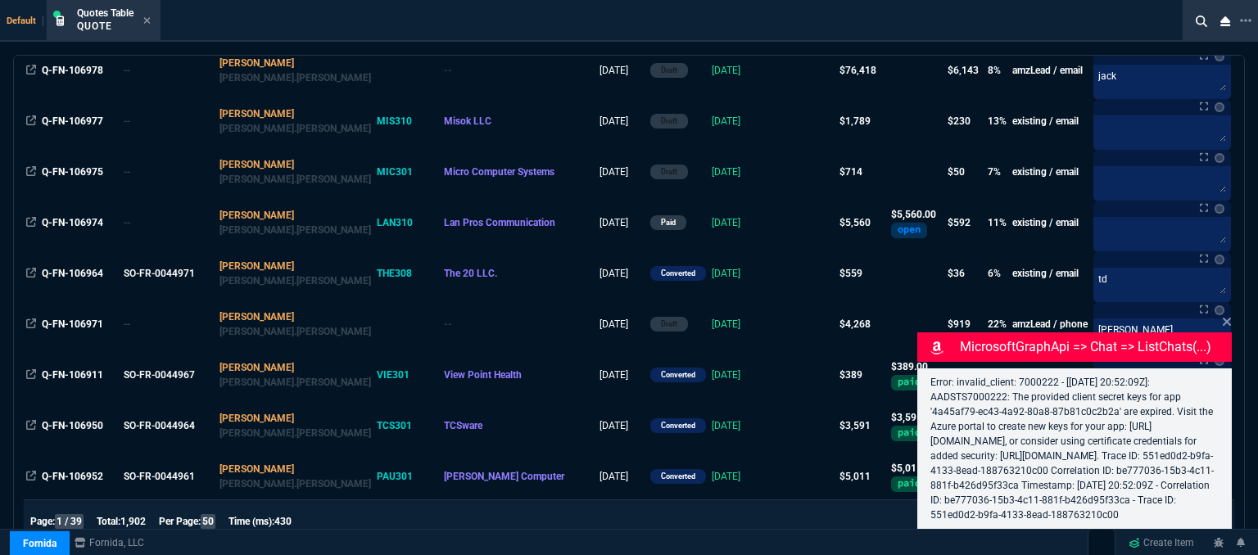
scroll to position [328, 0]
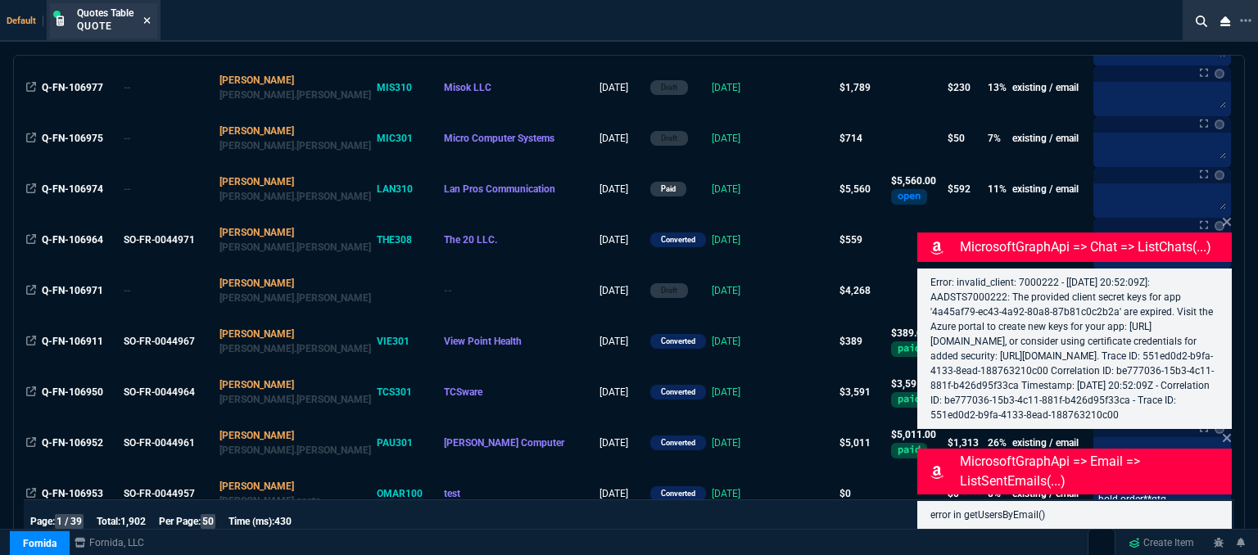
click at [147, 20] on icon at bounding box center [147, 20] width 7 height 7
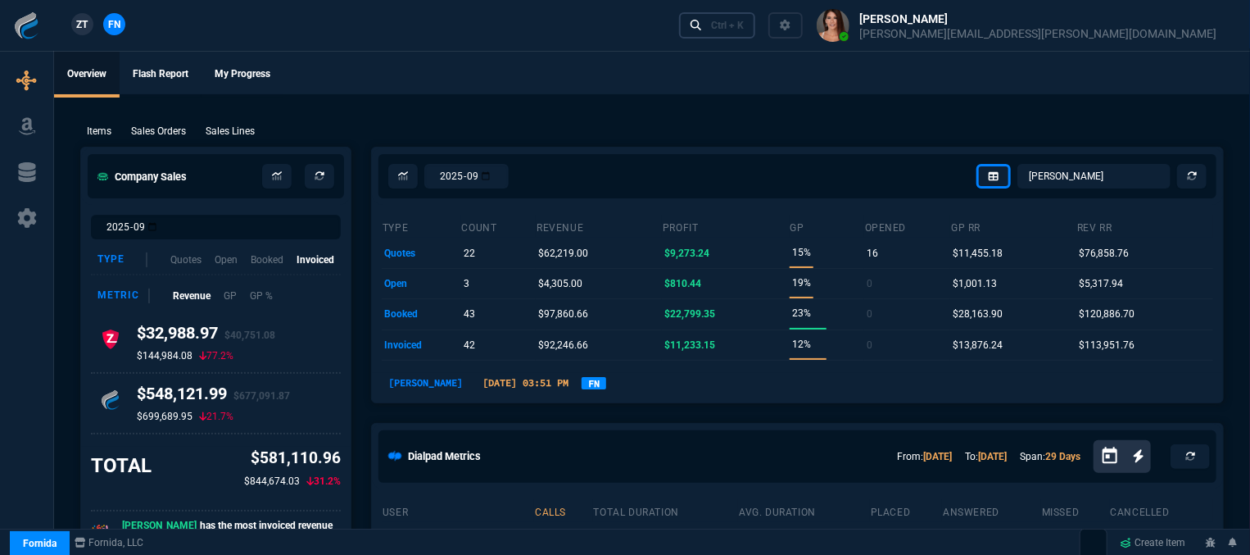
click at [744, 24] on div "Ctrl + K" at bounding box center [727, 25] width 33 height 13
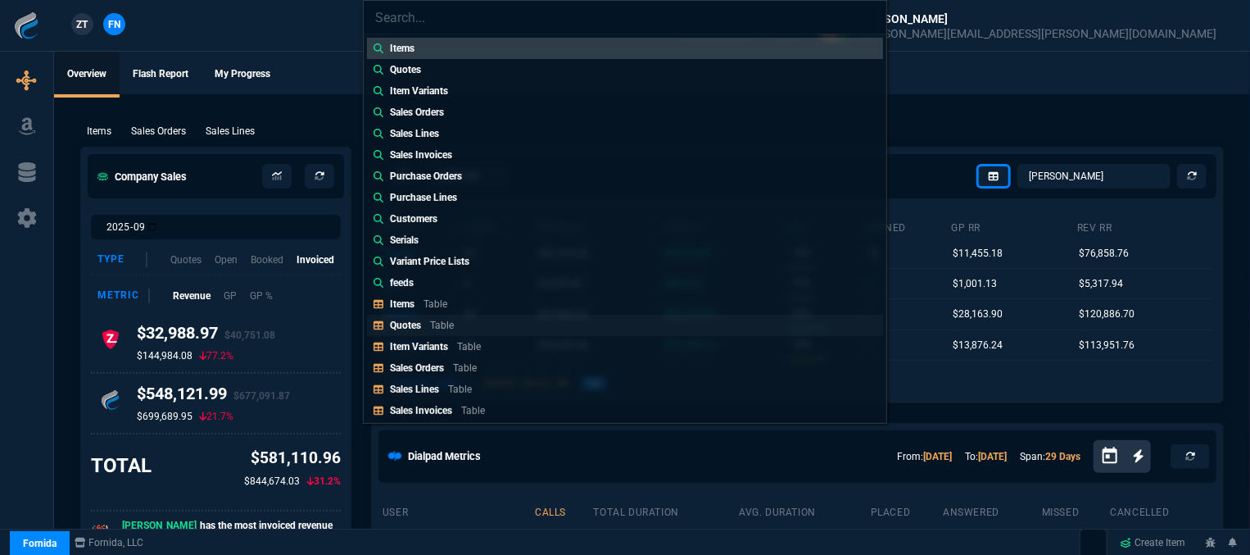
click at [444, 324] on p "Table" at bounding box center [442, 324] width 24 height 11
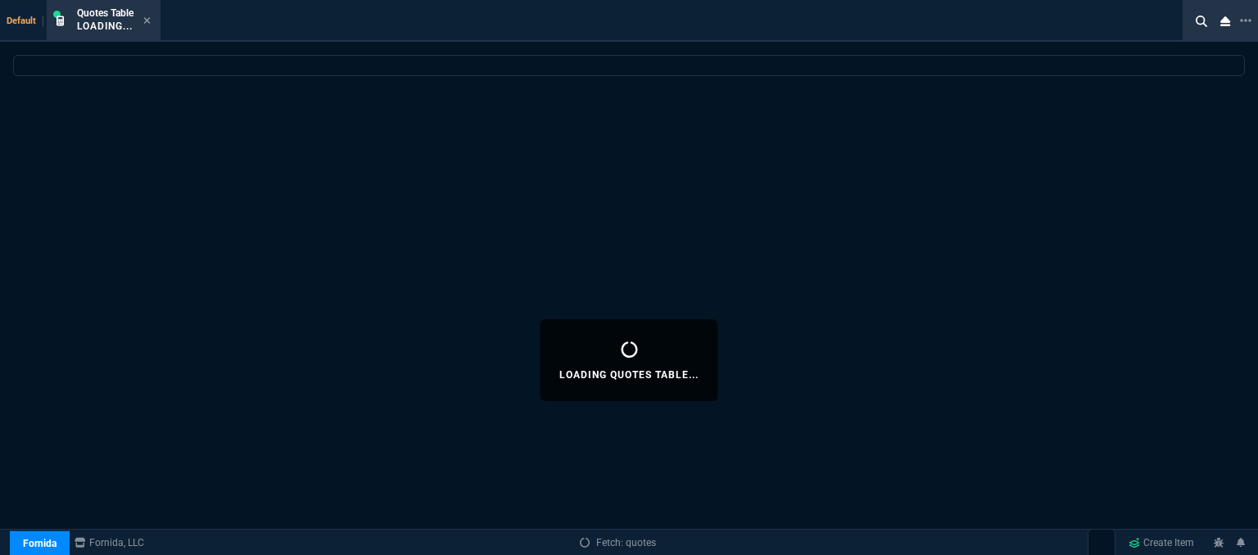
select select
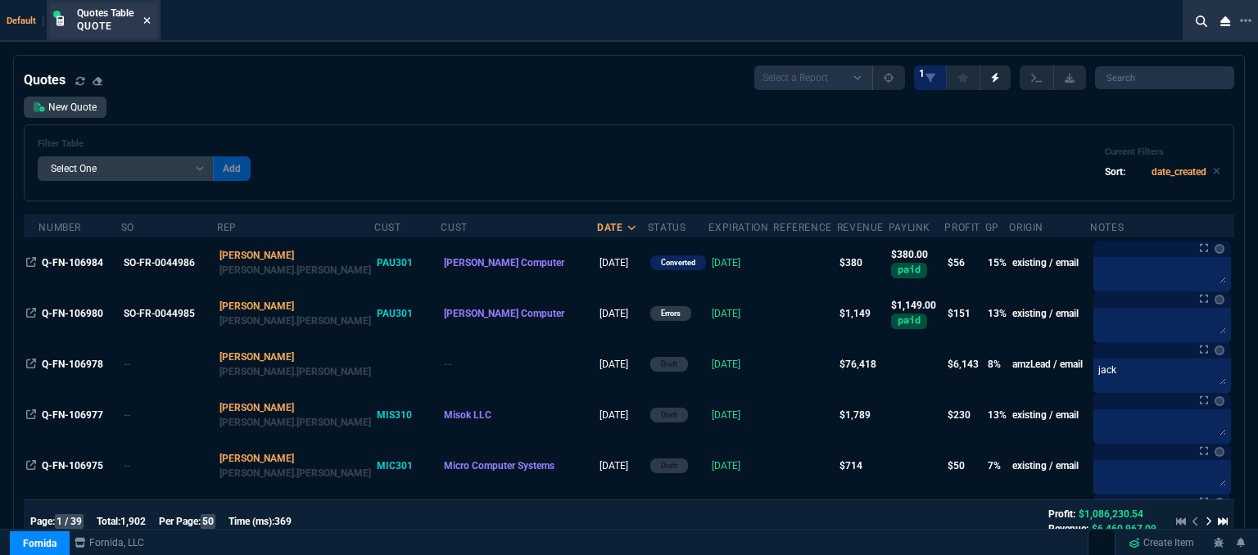
click at [147, 20] on icon at bounding box center [146, 21] width 7 height 10
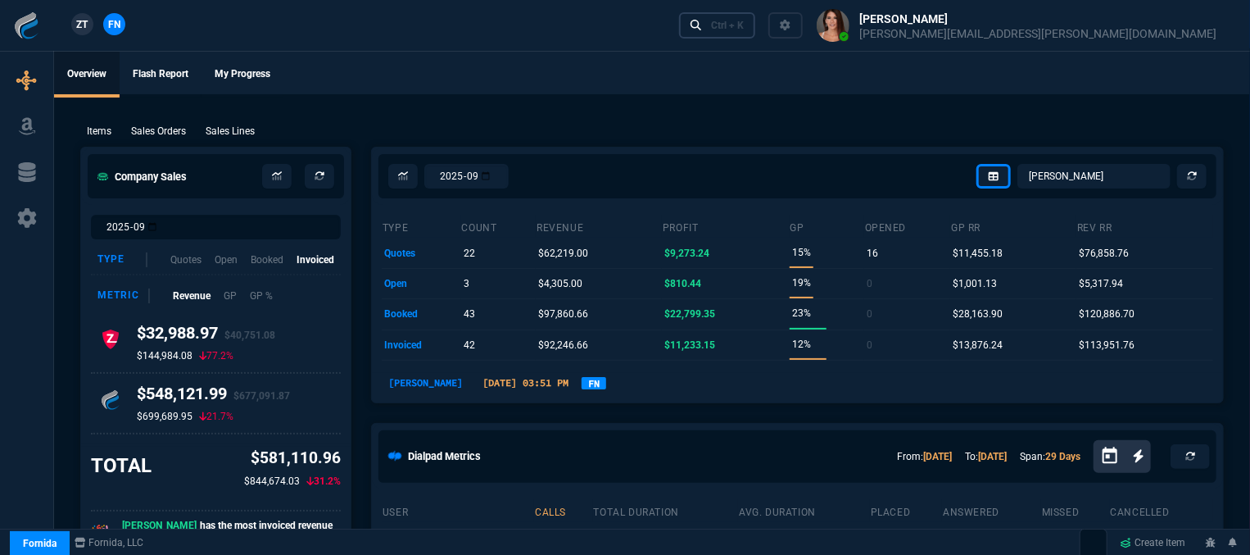
click at [744, 27] on div "Ctrl + K" at bounding box center [727, 25] width 33 height 13
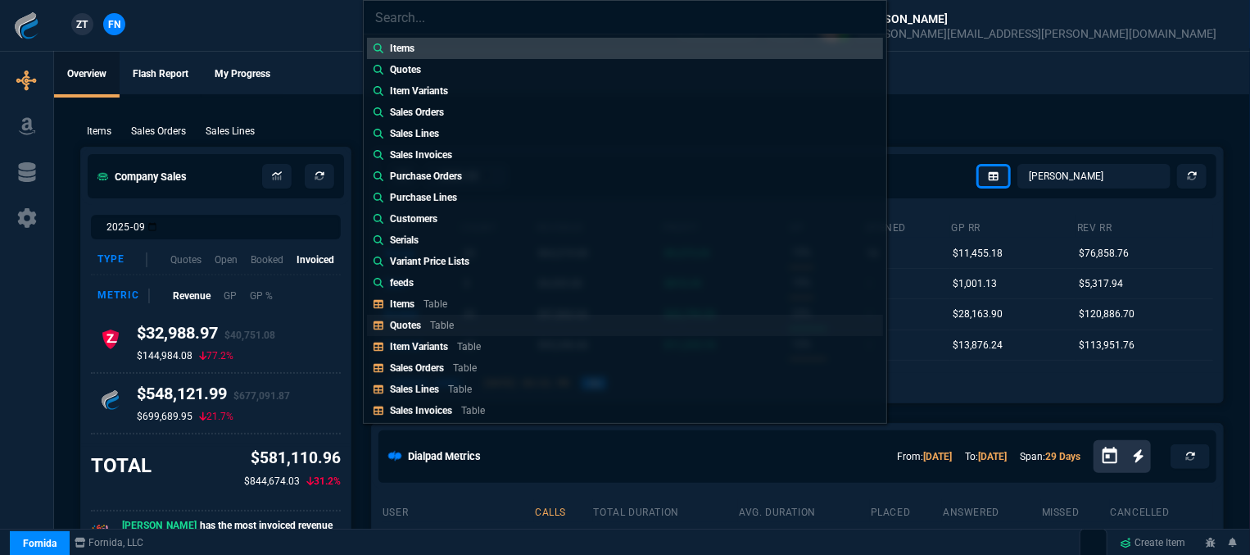
click at [424, 328] on div "Quotes Table" at bounding box center [425, 325] width 70 height 15
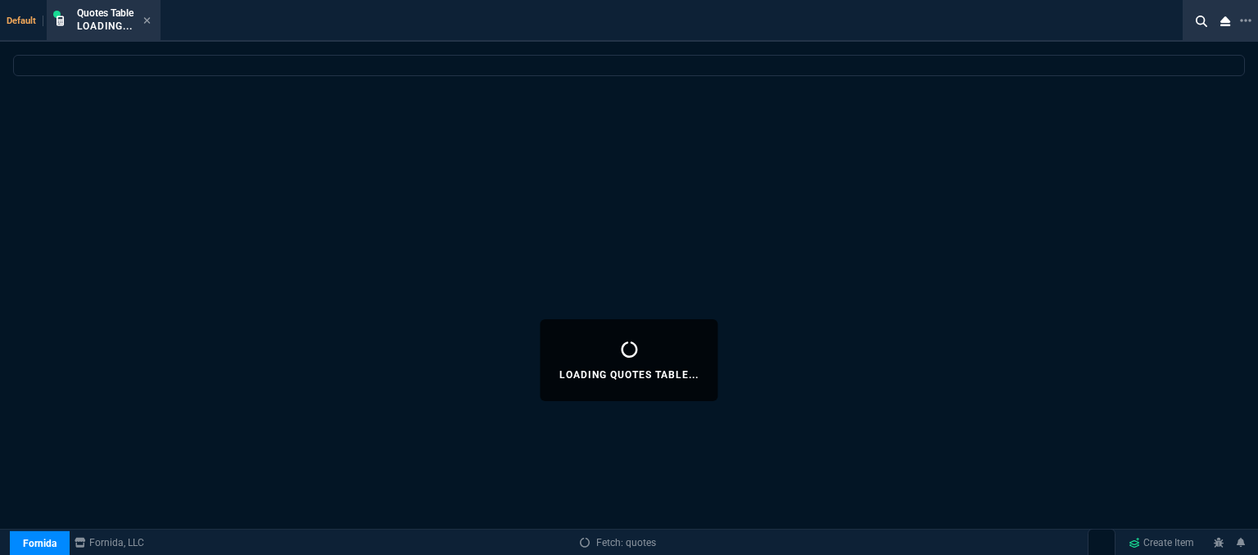
select select
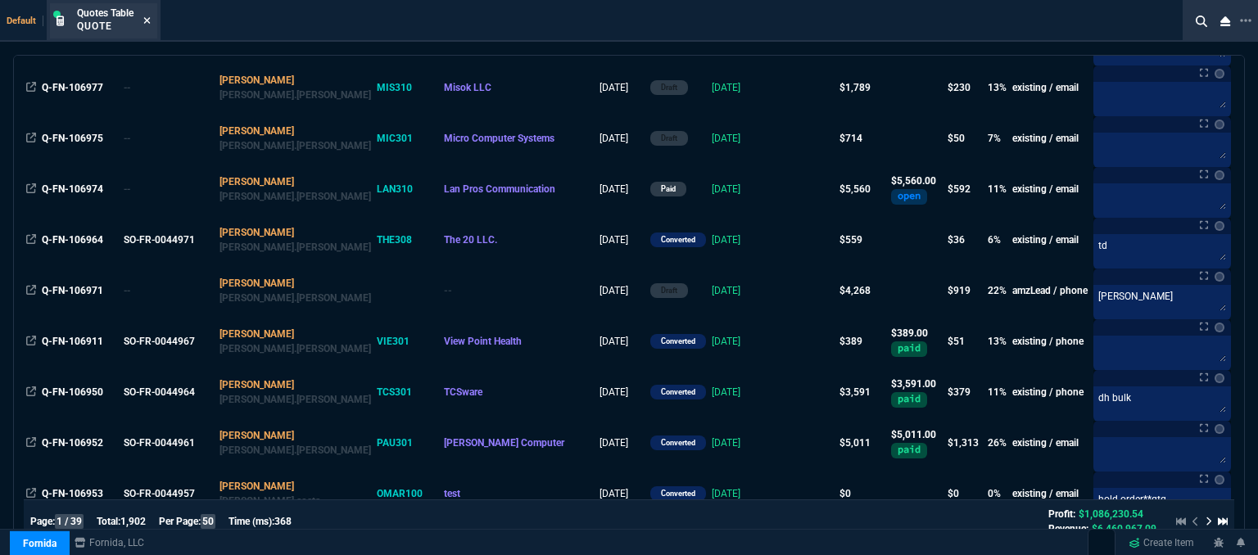
click at [147, 17] on icon at bounding box center [146, 21] width 7 height 10
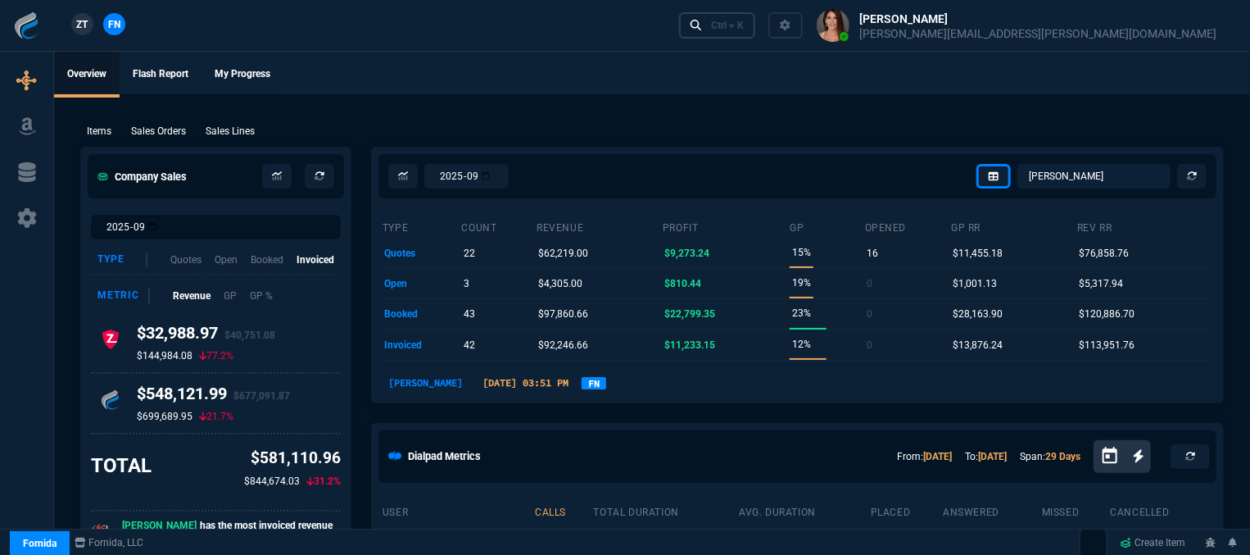
click at [744, 24] on div "Ctrl + K" at bounding box center [727, 25] width 33 height 13
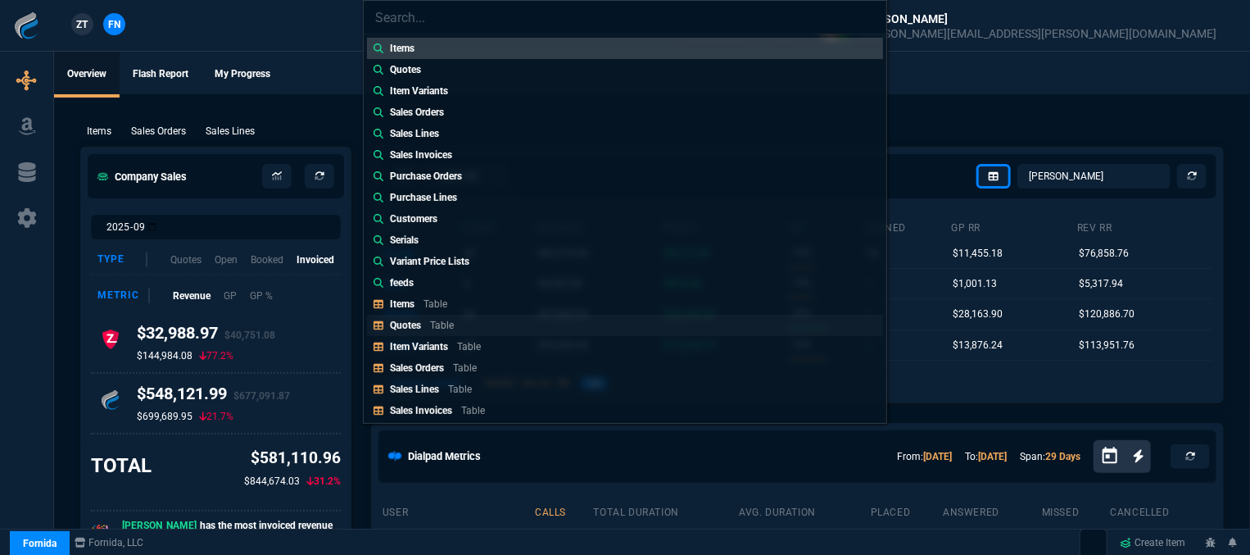
click at [479, 323] on link "Quotes Table" at bounding box center [625, 325] width 516 height 21
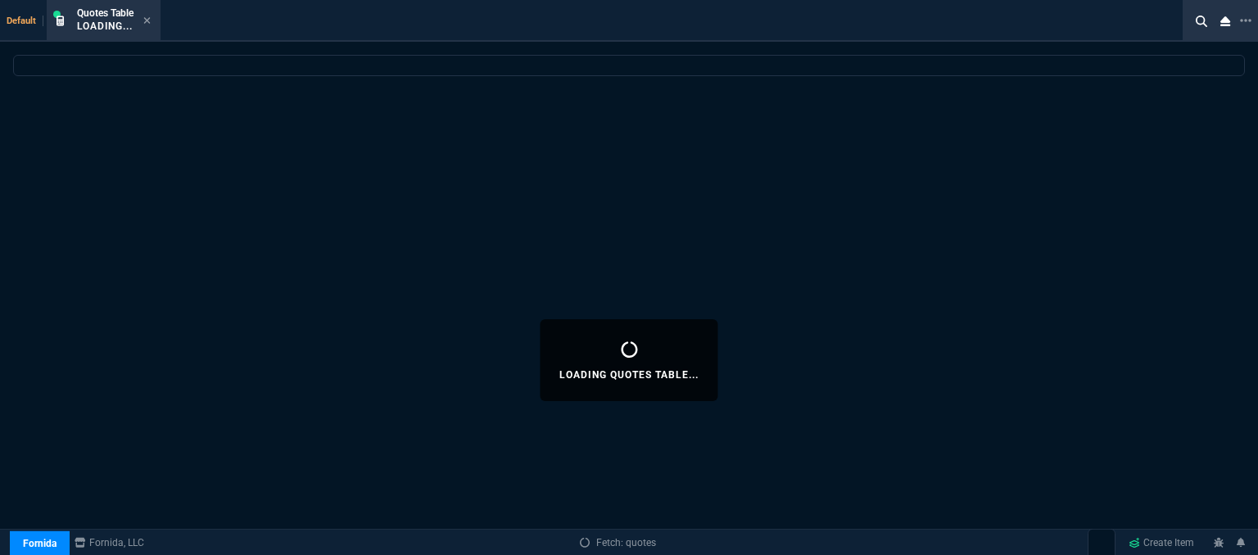
select select
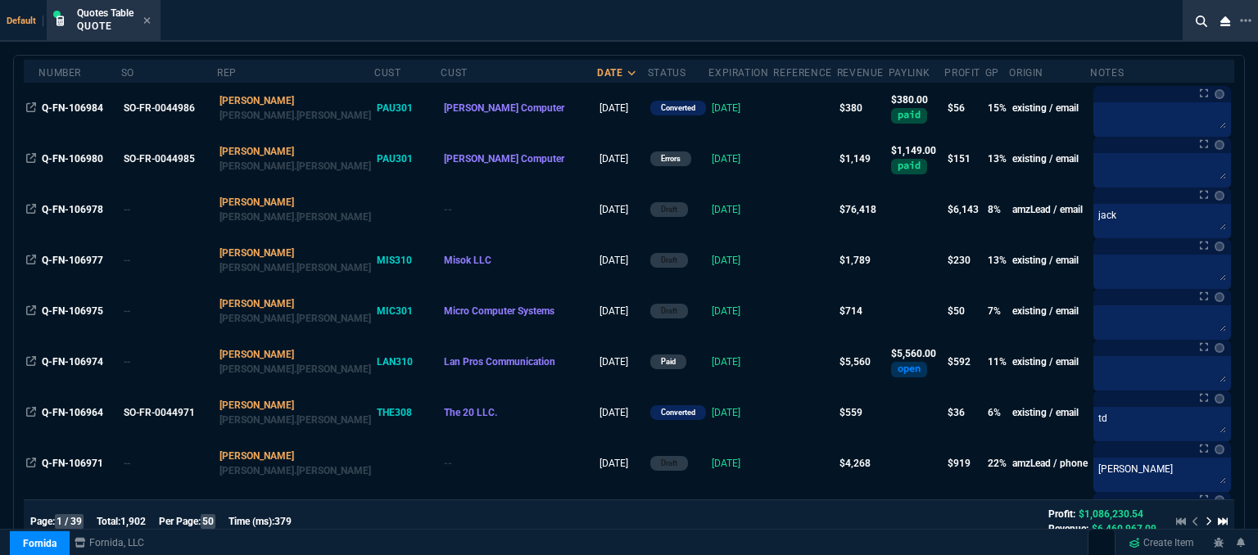
scroll to position [164, 0]
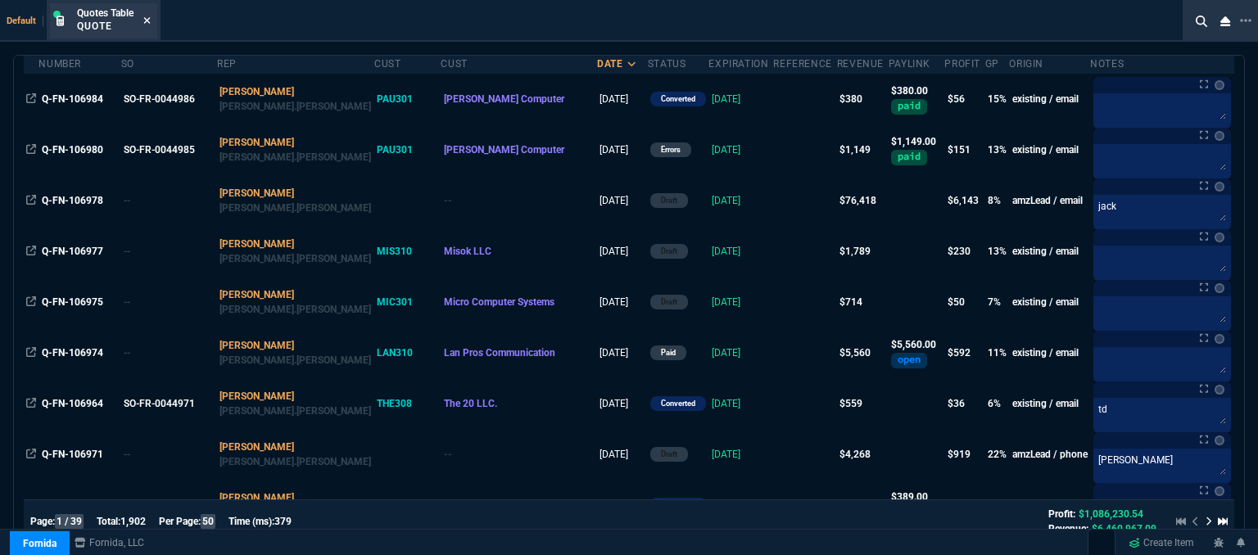
click at [150, 23] on icon at bounding box center [146, 21] width 7 height 10
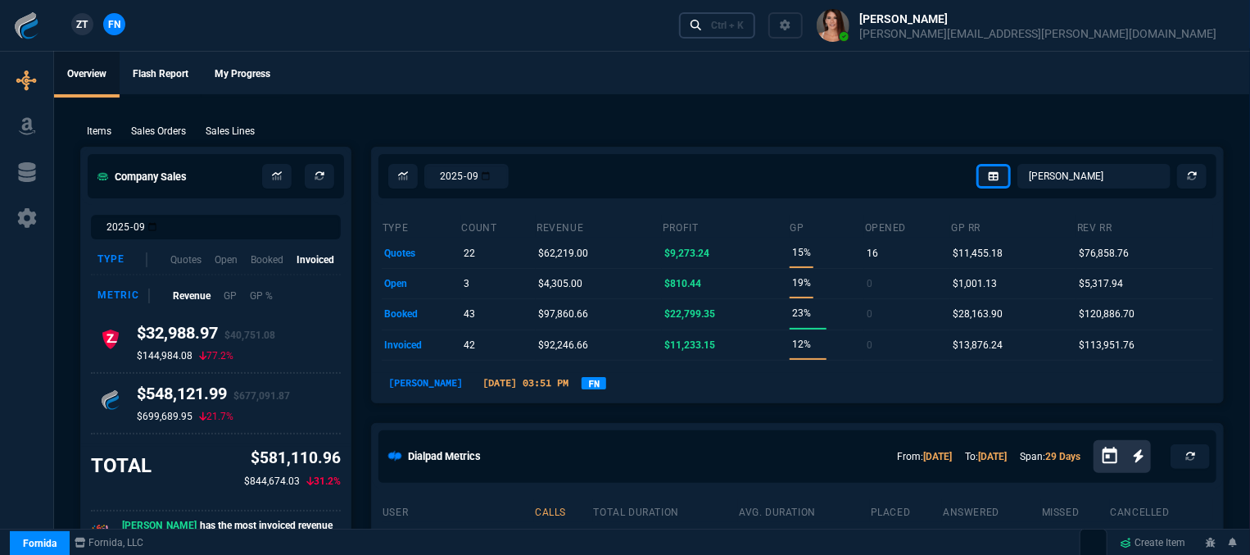
click at [756, 36] on link "Ctrl + K" at bounding box center [717, 24] width 77 height 25
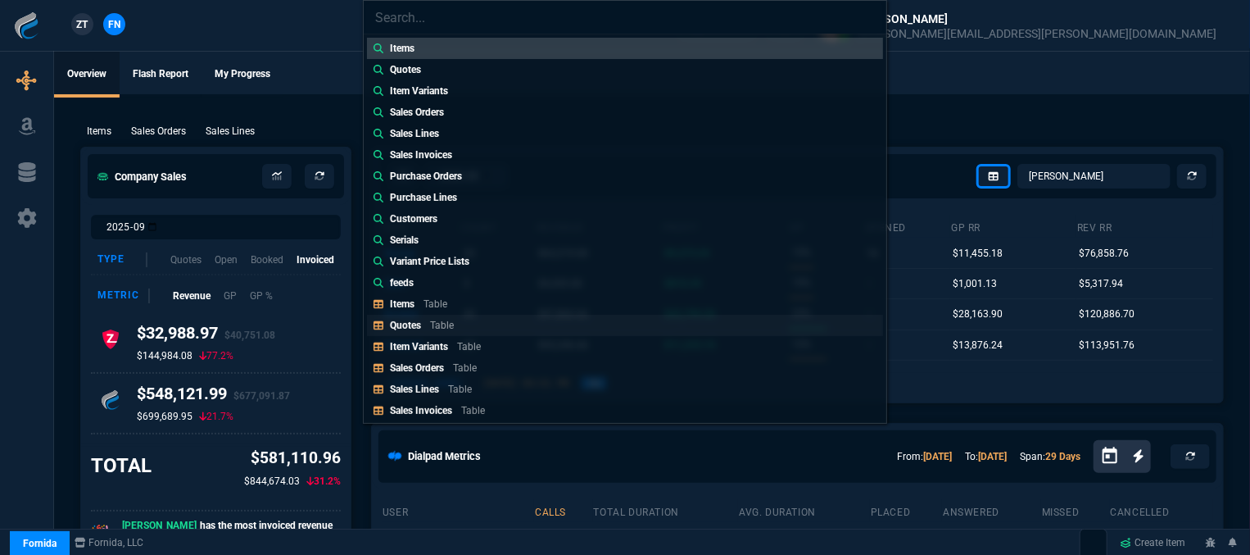
click at [499, 330] on link "Quotes Table" at bounding box center [625, 325] width 516 height 21
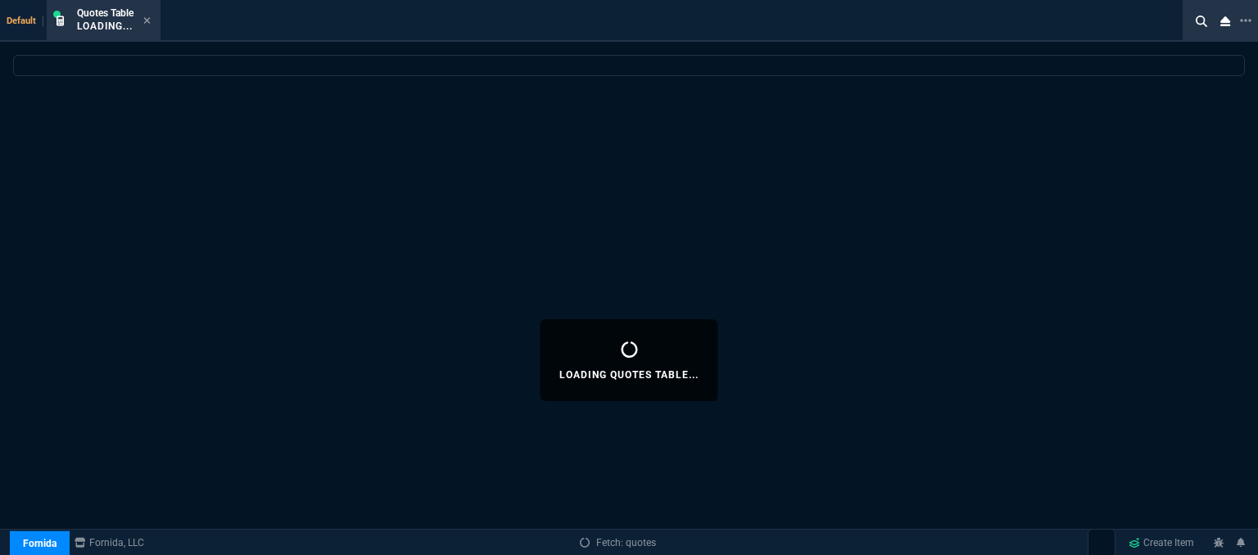
select select
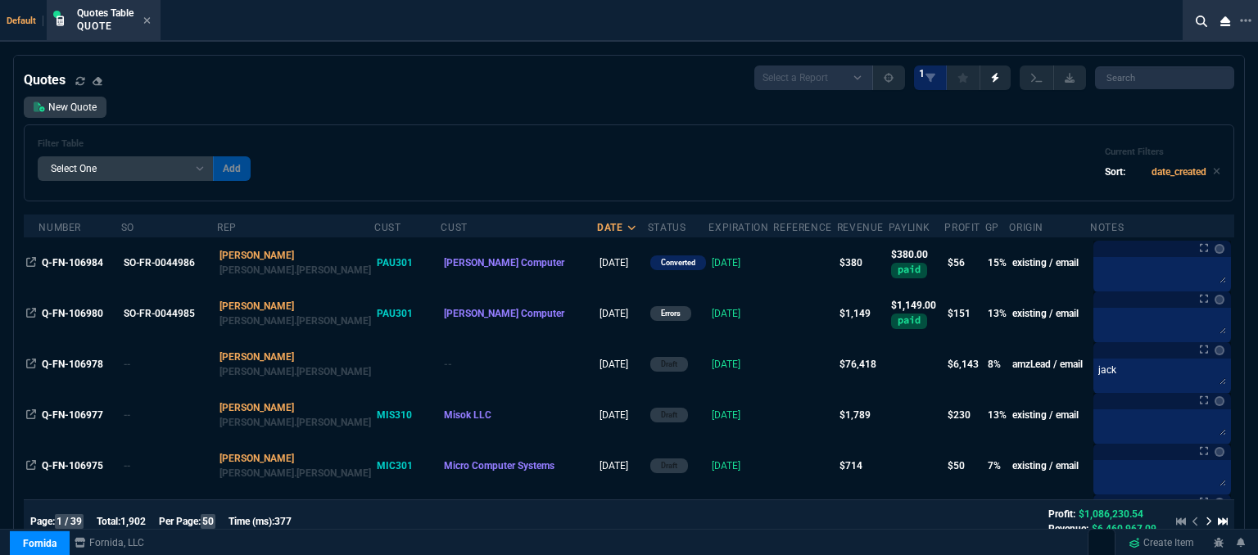
scroll to position [246, 0]
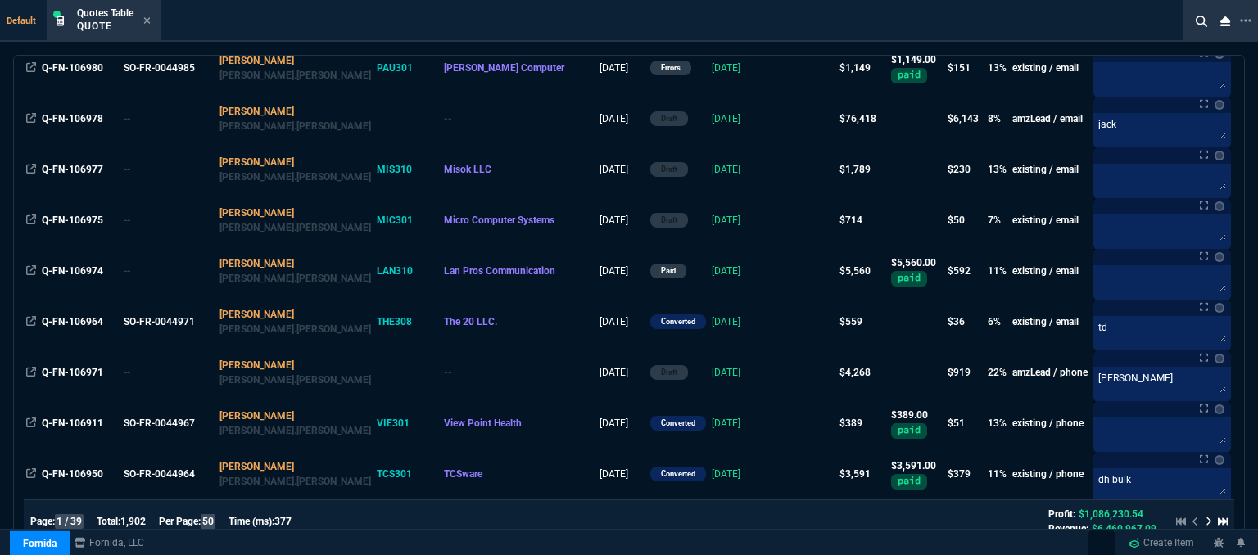
click at [149, 22] on icon at bounding box center [146, 21] width 7 height 10
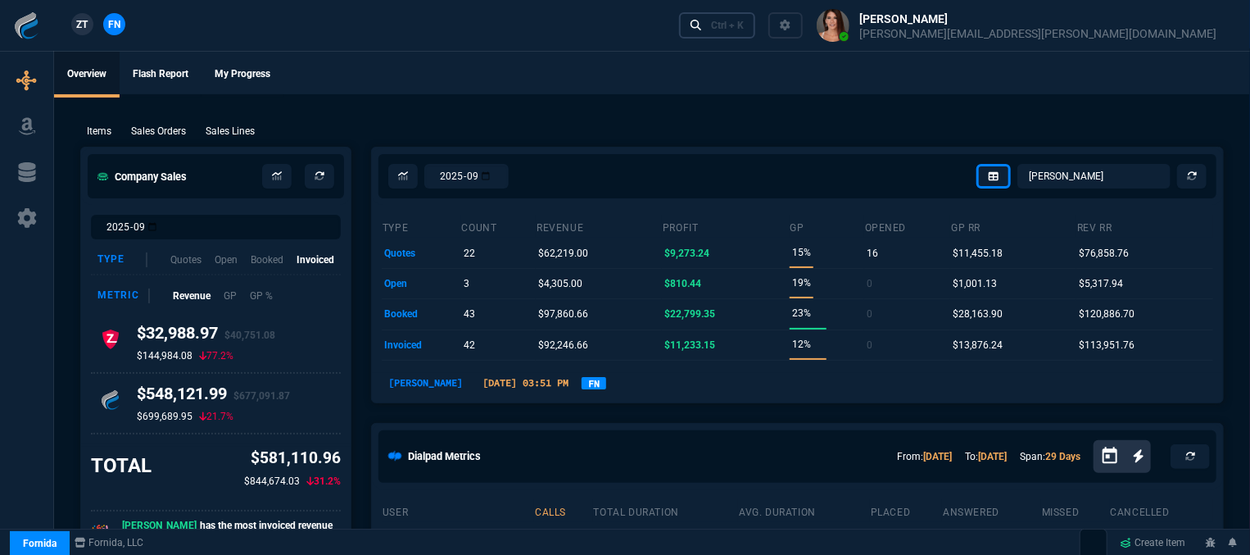
click at [744, 25] on div "Ctrl + K" at bounding box center [727, 25] width 33 height 13
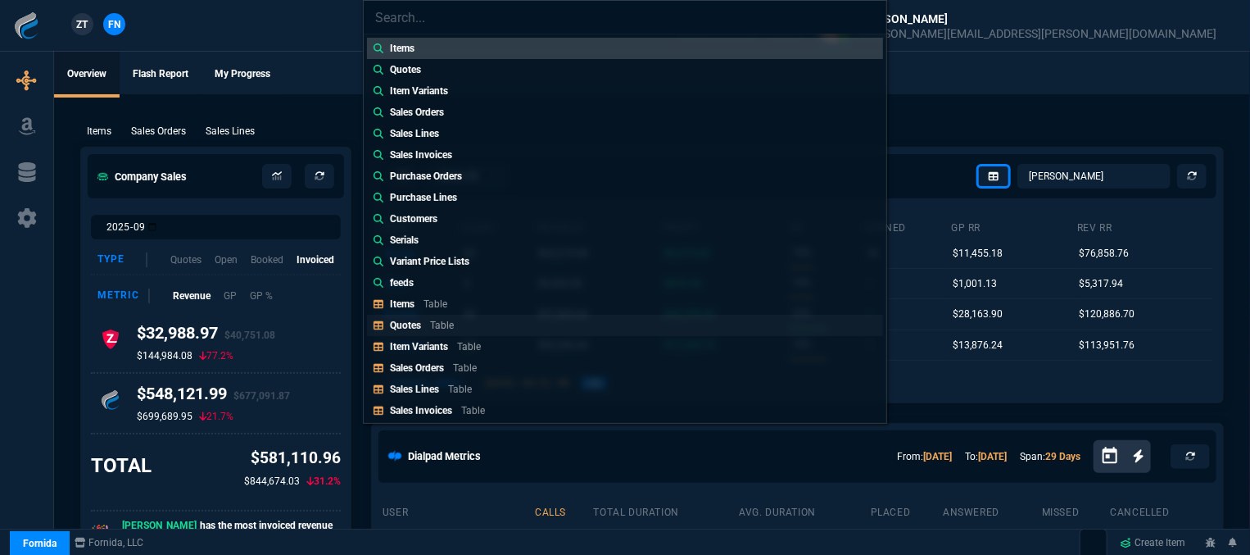
click at [414, 328] on p "Quotes" at bounding box center [405, 324] width 31 height 11
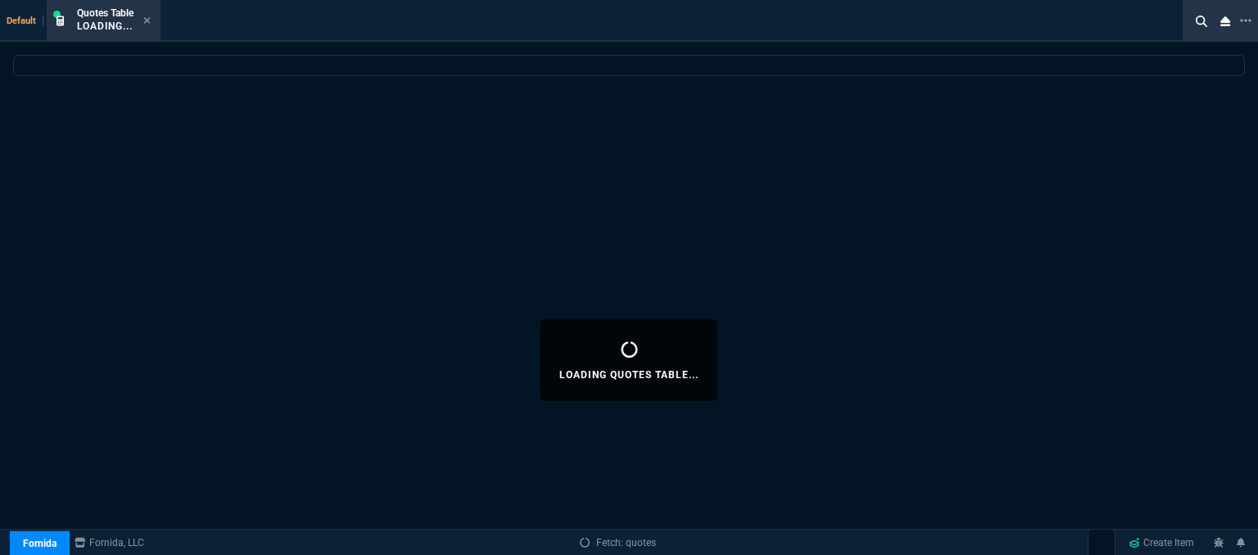
select select
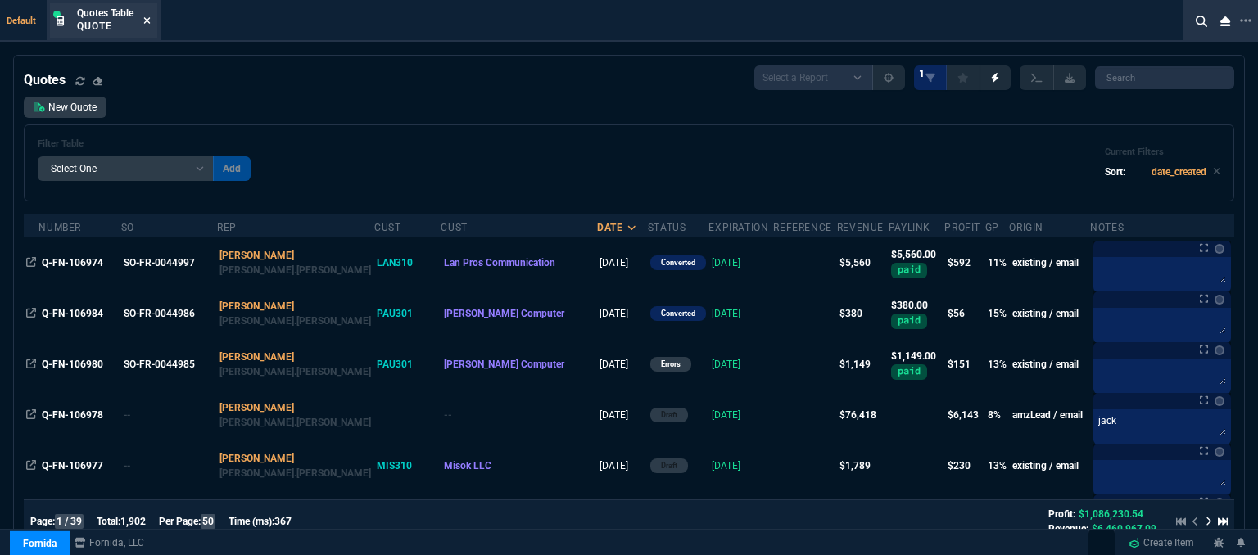
click at [149, 20] on icon at bounding box center [147, 20] width 7 height 7
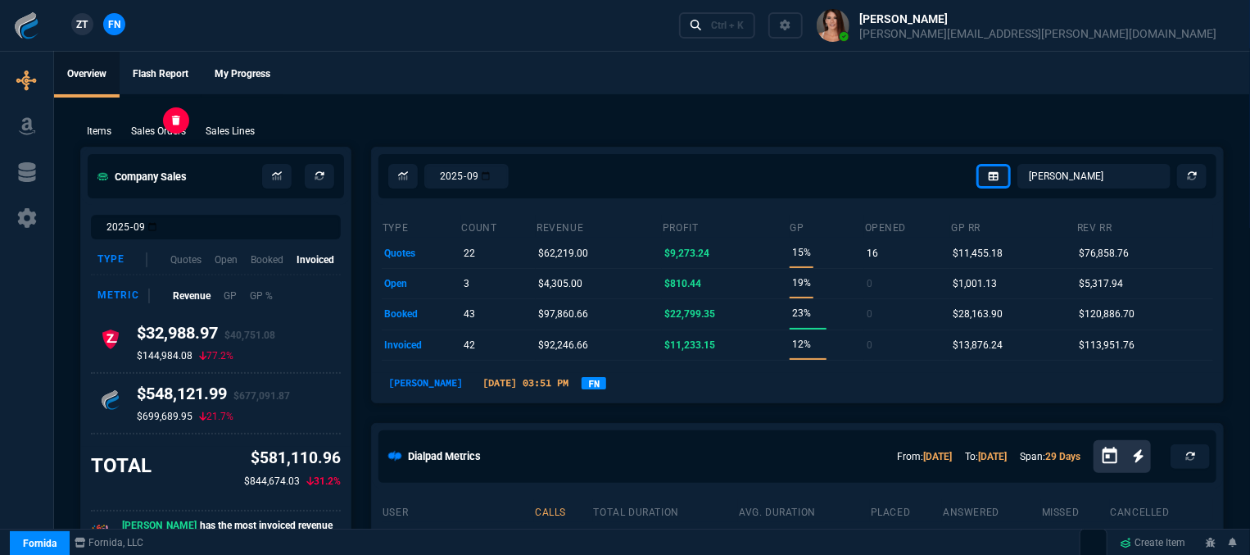
click at [179, 125] on p "Sales Orders" at bounding box center [158, 131] width 55 height 15
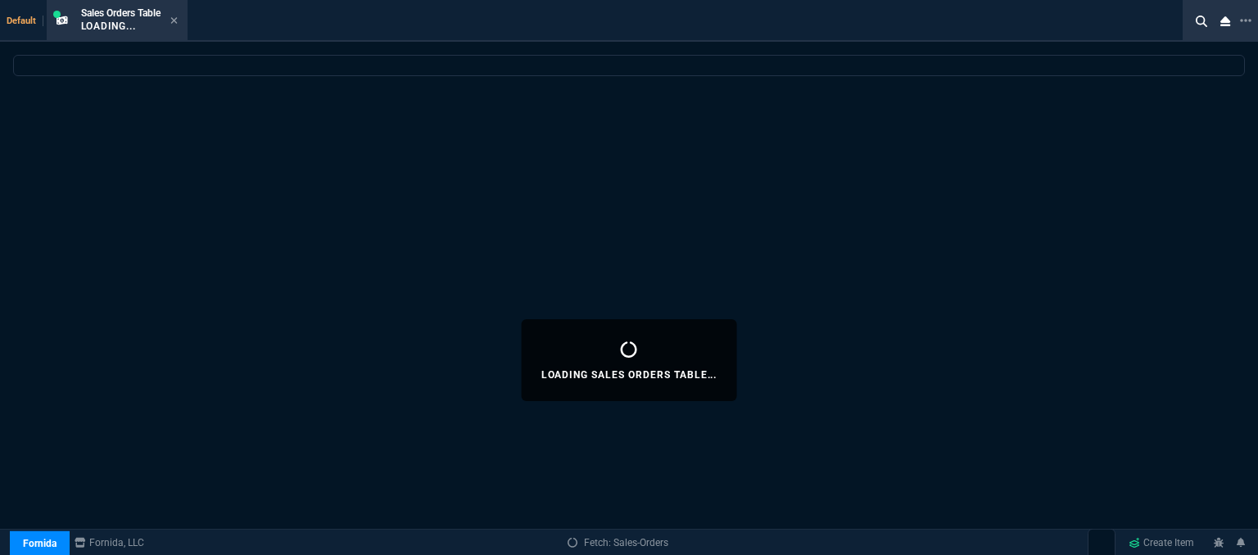
select select
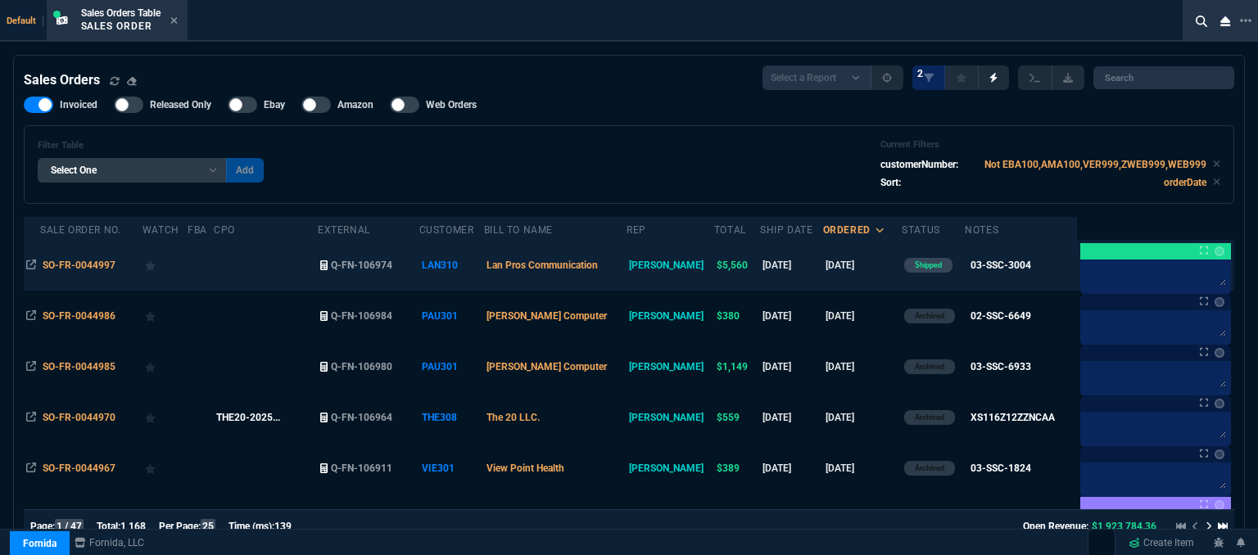
click at [266, 269] on td at bounding box center [266, 265] width 104 height 51
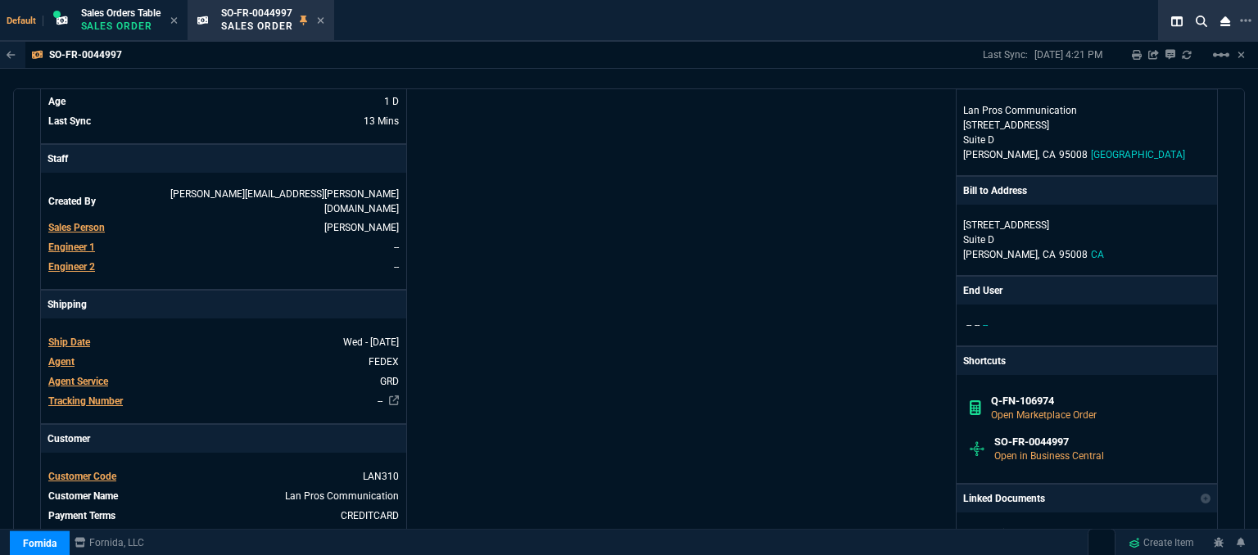
scroll to position [328, 0]
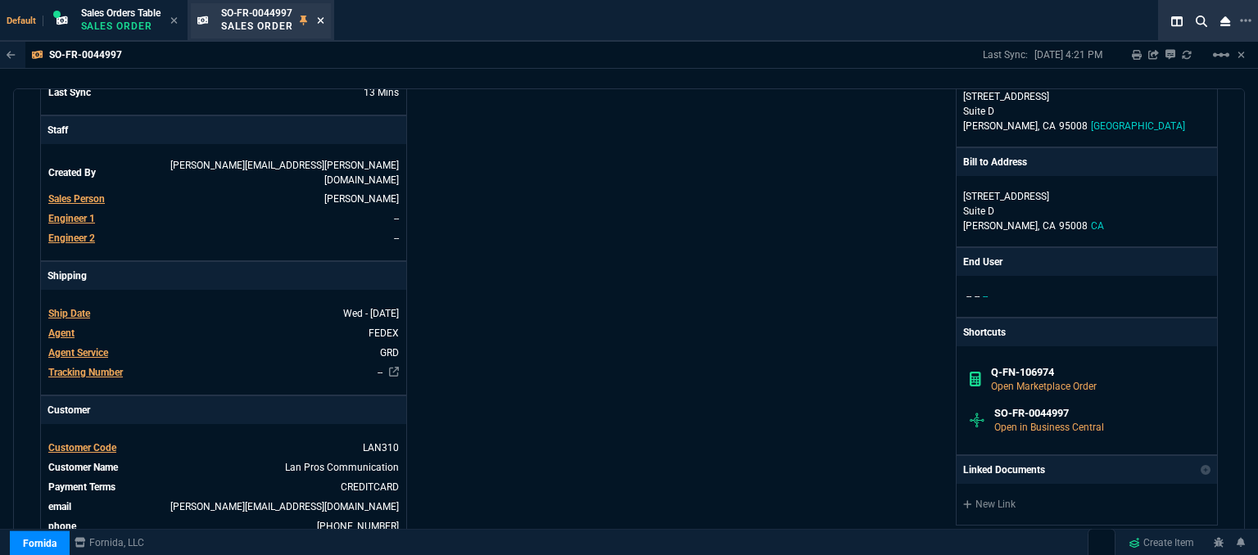
click at [323, 19] on icon at bounding box center [320, 21] width 7 height 10
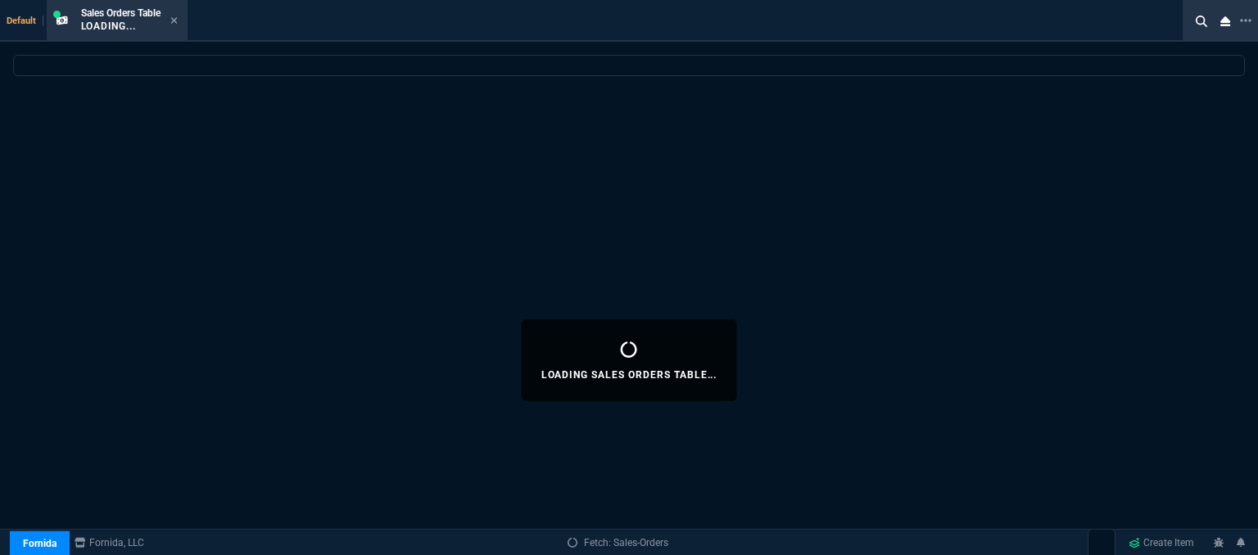
select select
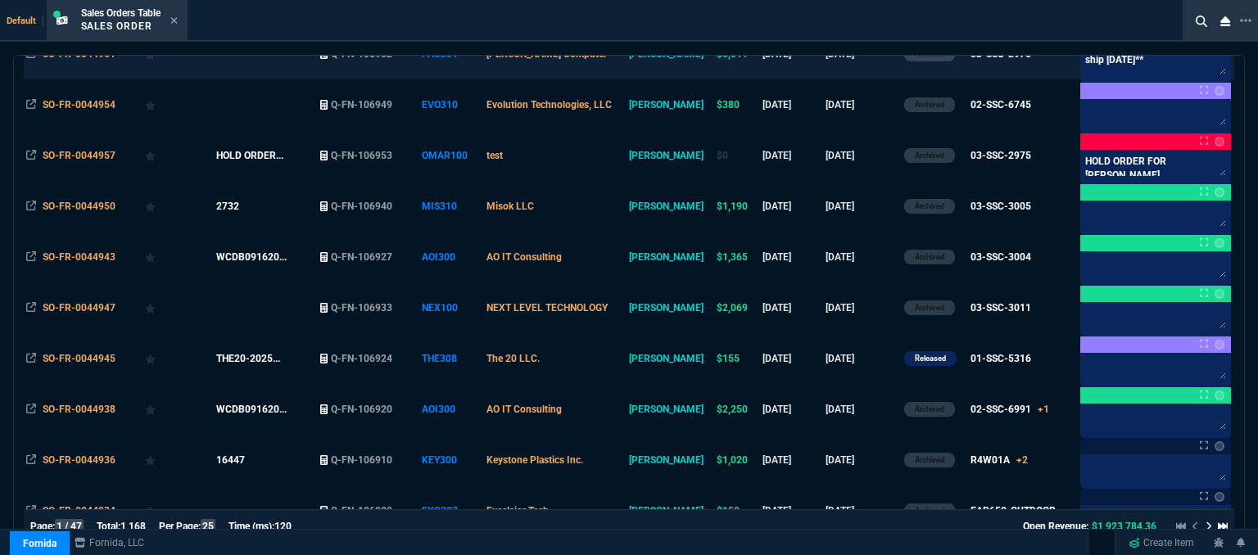
scroll to position [573, 0]
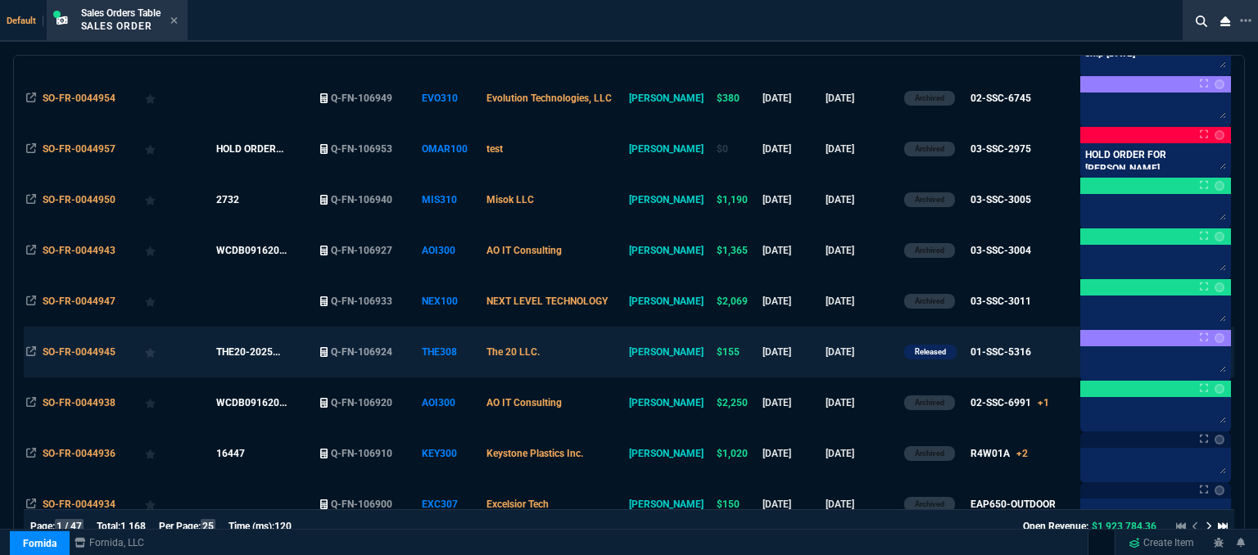
click at [611, 369] on td "The 20 LLC." at bounding box center [555, 352] width 143 height 51
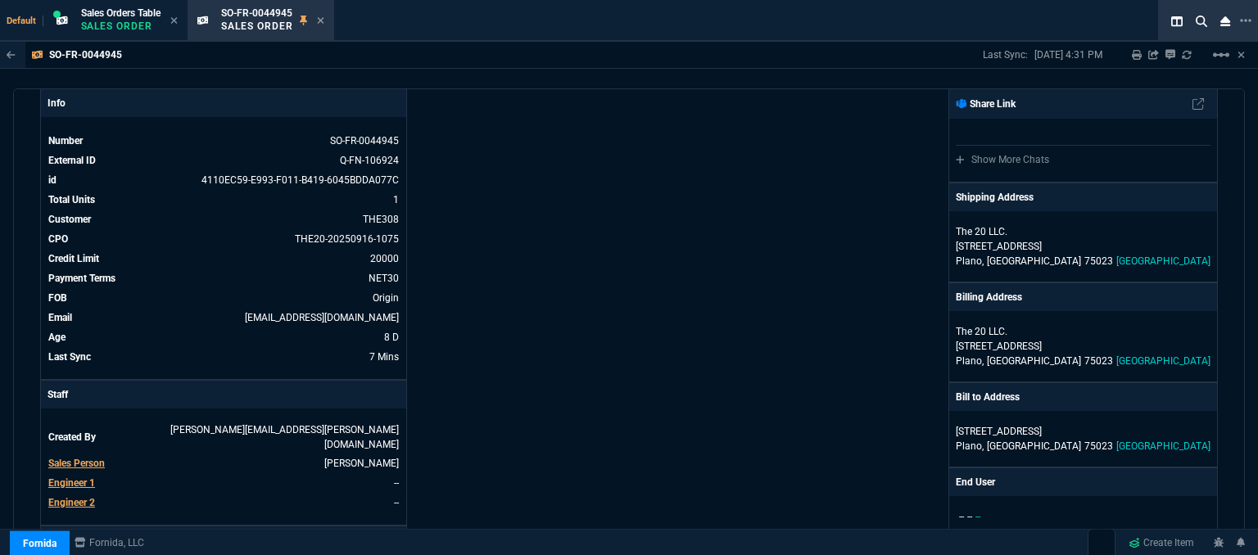
scroll to position [0, 0]
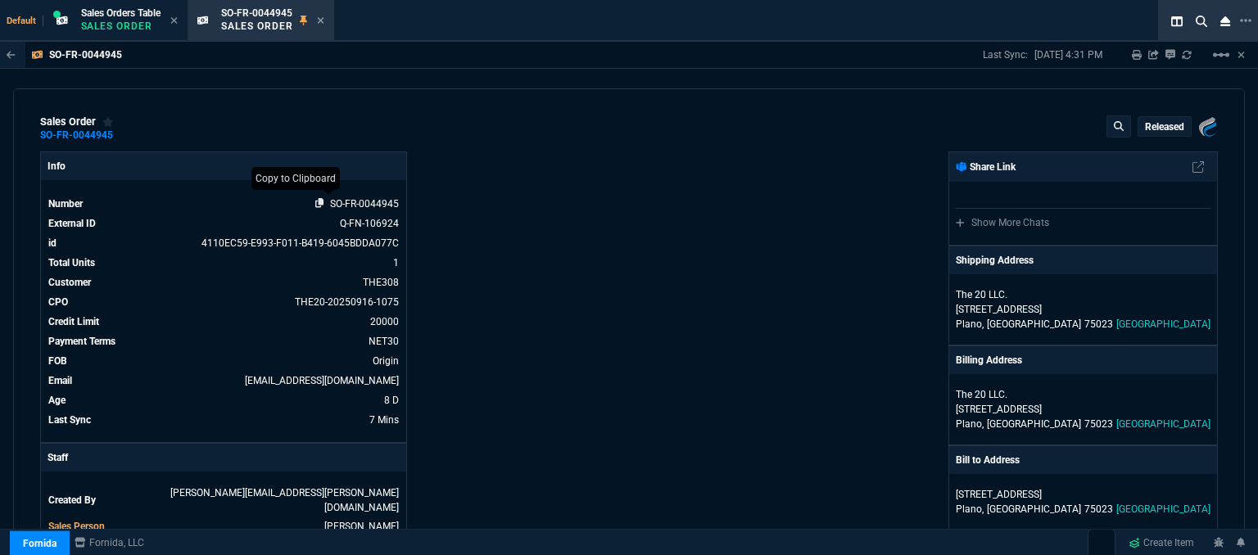
click at [320, 201] on icon at bounding box center [319, 203] width 9 height 10
click at [324, 24] on icon at bounding box center [320, 21] width 7 height 10
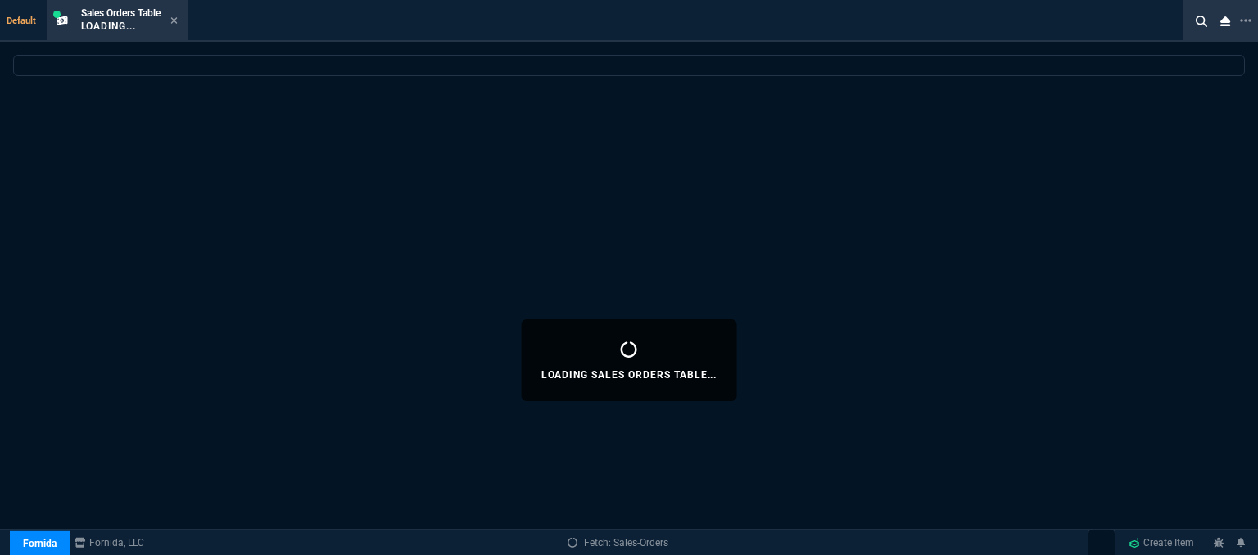
select select
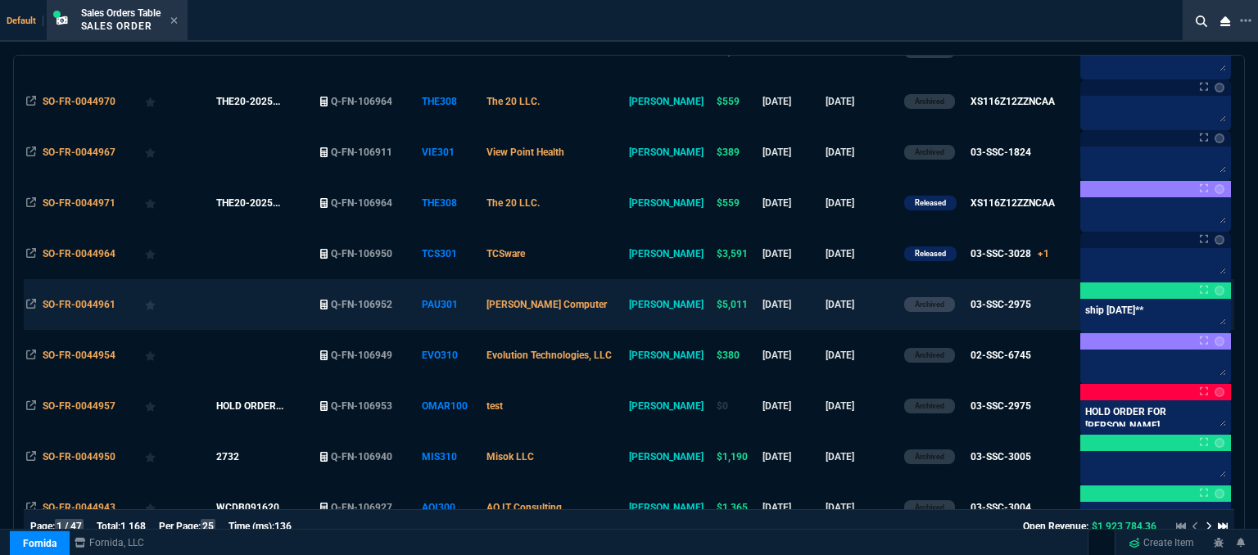
scroll to position [491, 0]
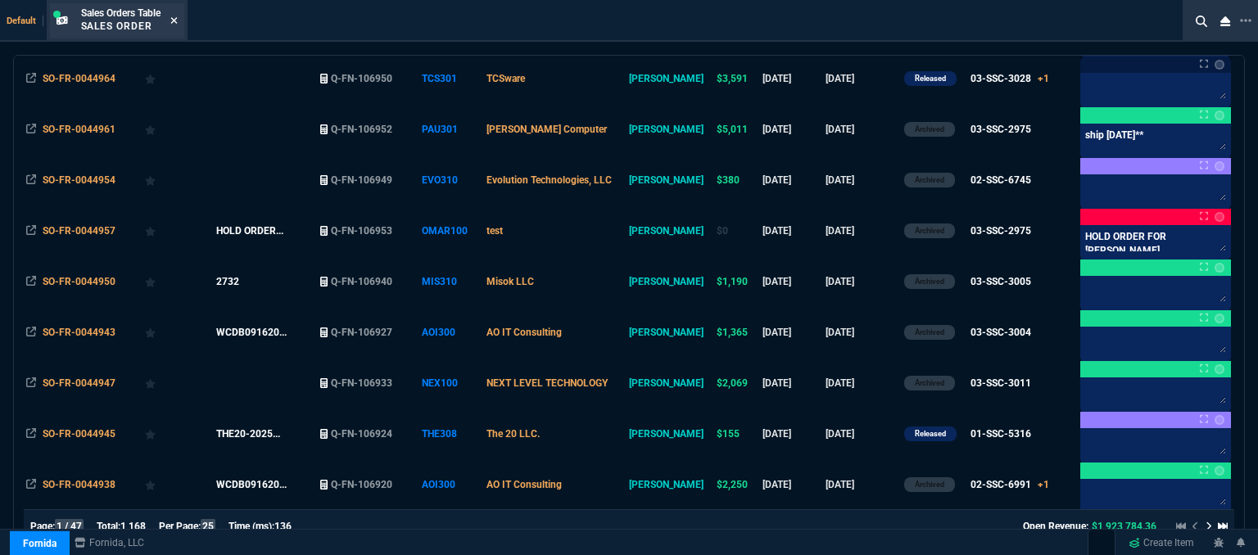
click at [174, 19] on icon at bounding box center [173, 21] width 7 height 10
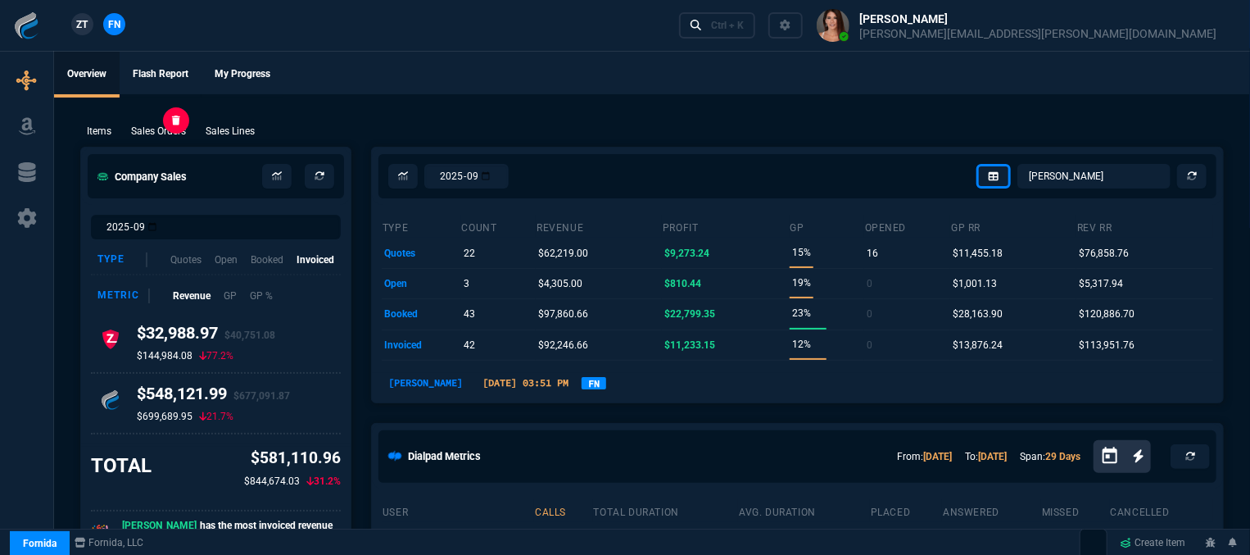
click at [177, 125] on p "Sales Orders" at bounding box center [158, 131] width 55 height 15
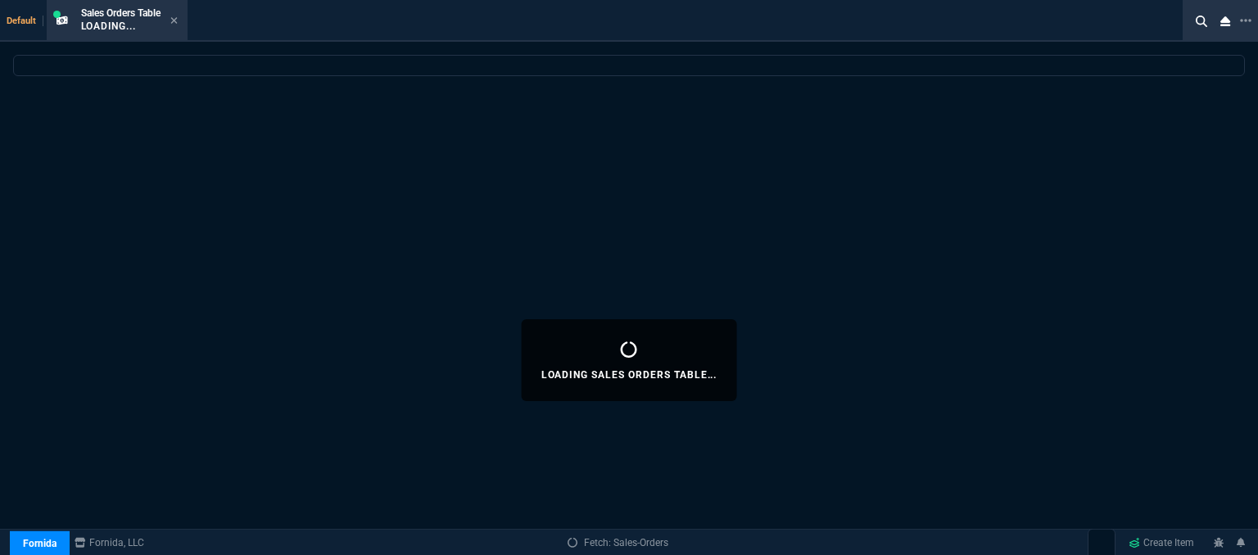
select select
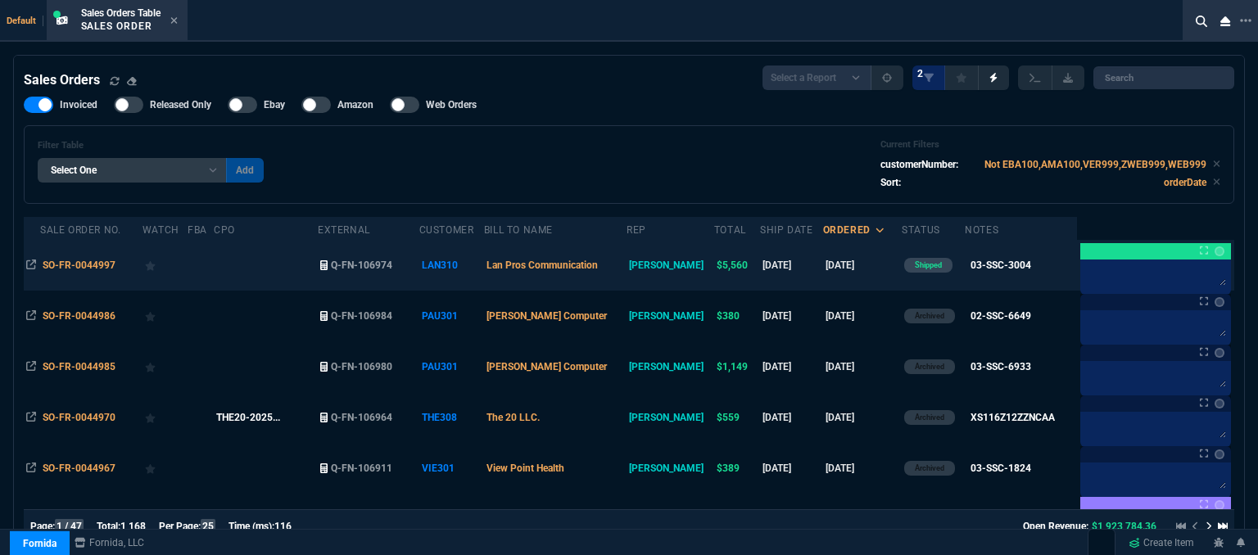
click at [861, 269] on td "9/24/25" at bounding box center [862, 265] width 79 height 51
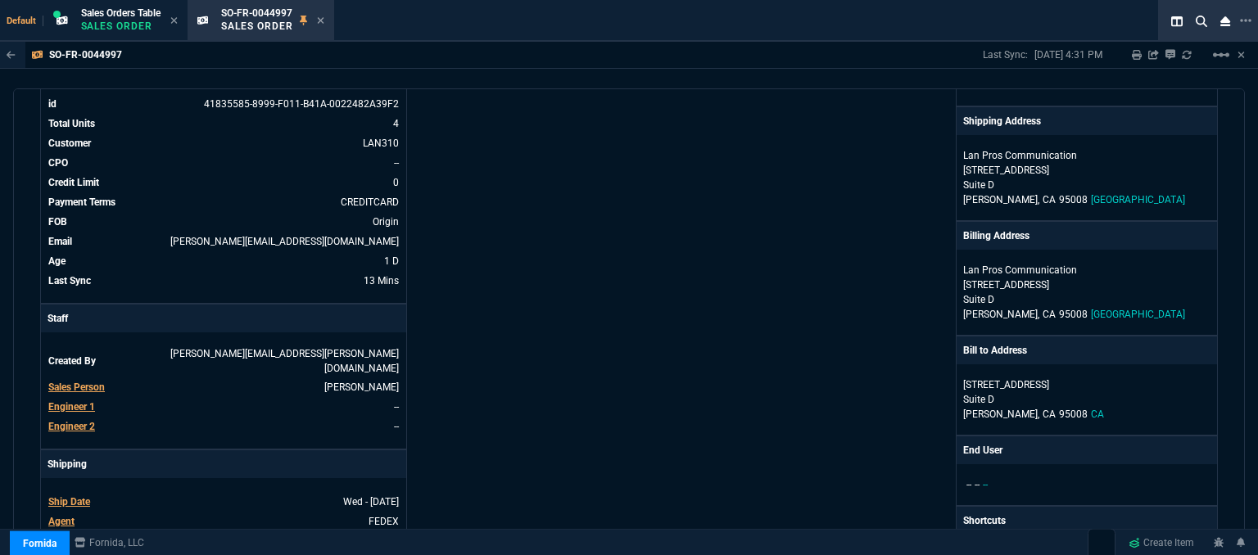
scroll to position [246, 0]
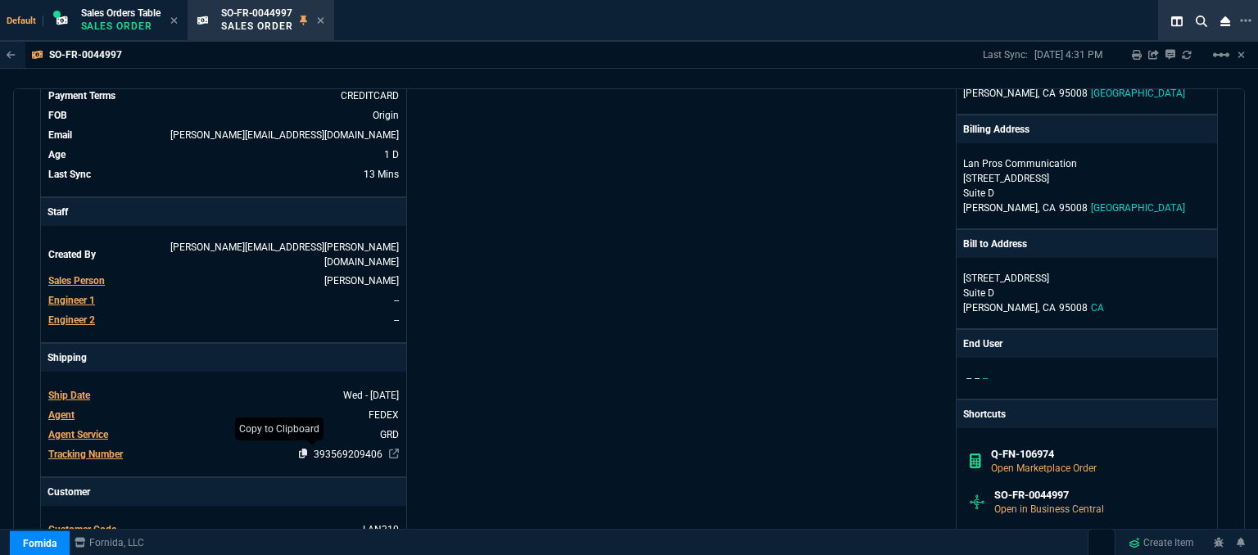
click at [299, 449] on icon at bounding box center [303, 454] width 9 height 10
click at [324, 19] on icon at bounding box center [320, 21] width 7 height 10
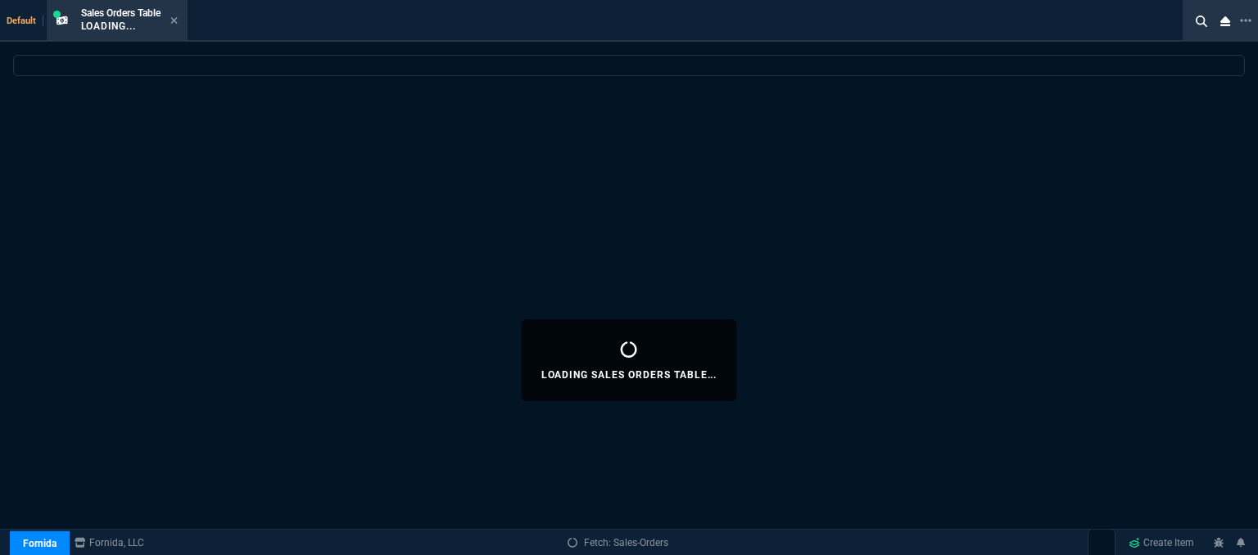
select select
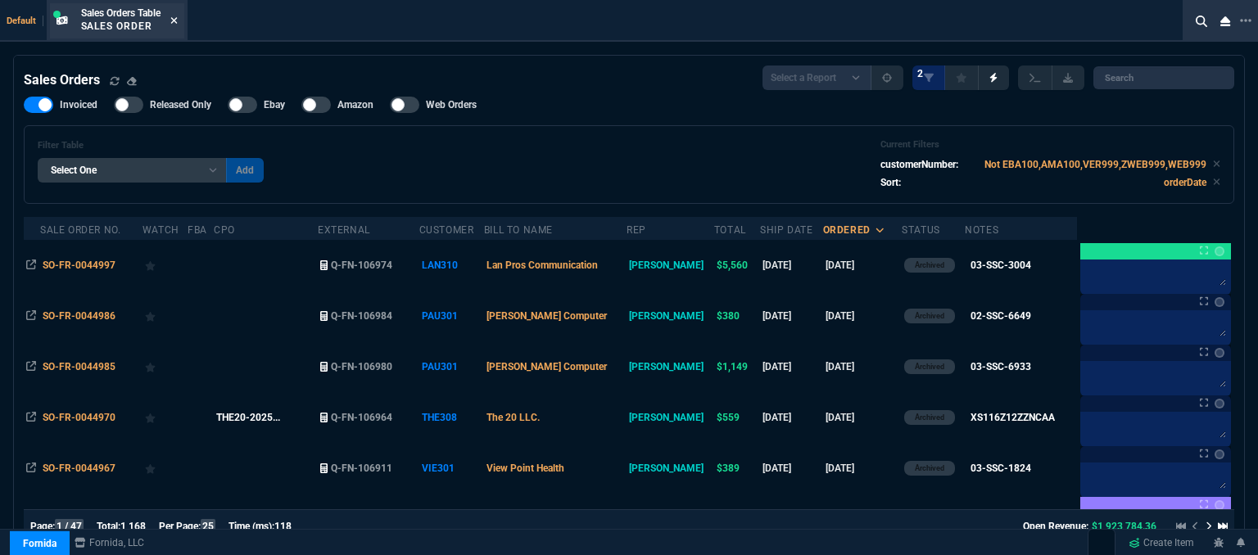
click at [176, 21] on icon at bounding box center [173, 20] width 7 height 7
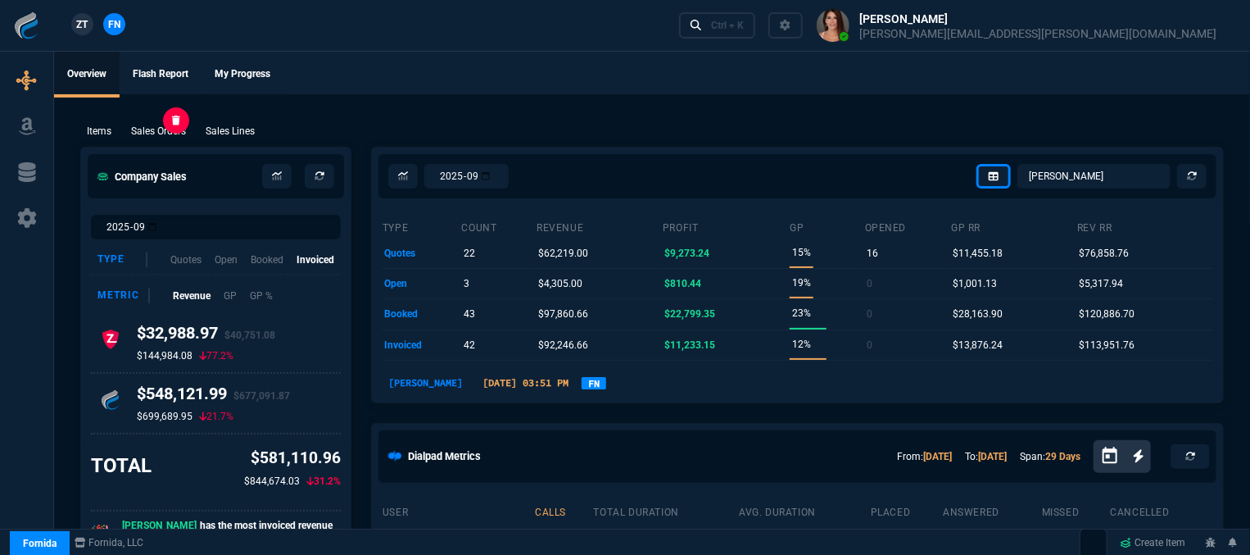
click at [169, 125] on p "Sales Orders" at bounding box center [158, 131] width 55 height 15
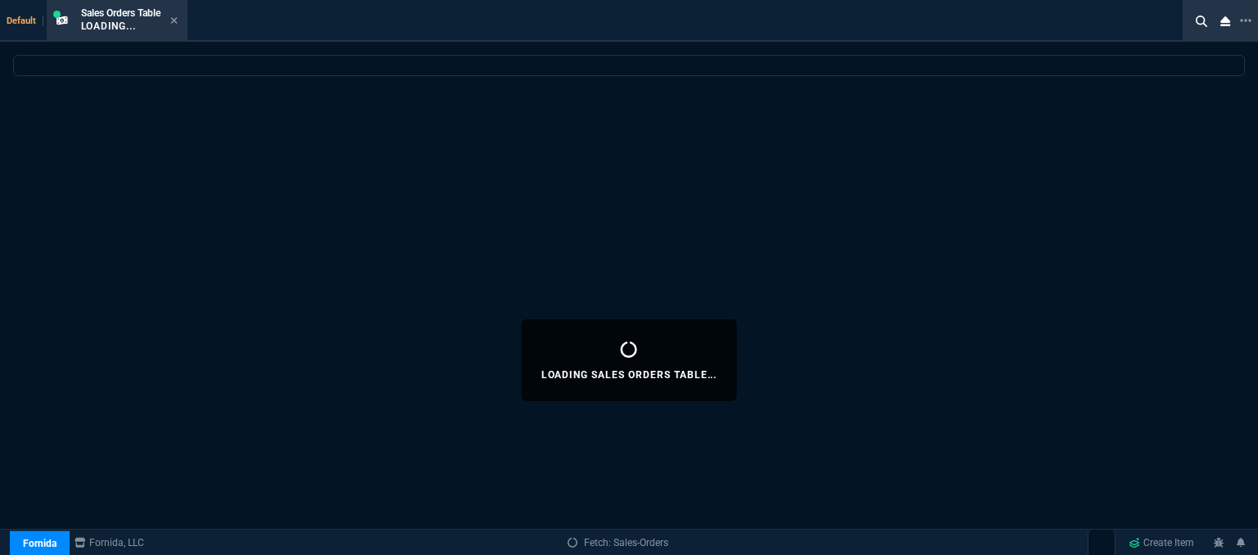
select select
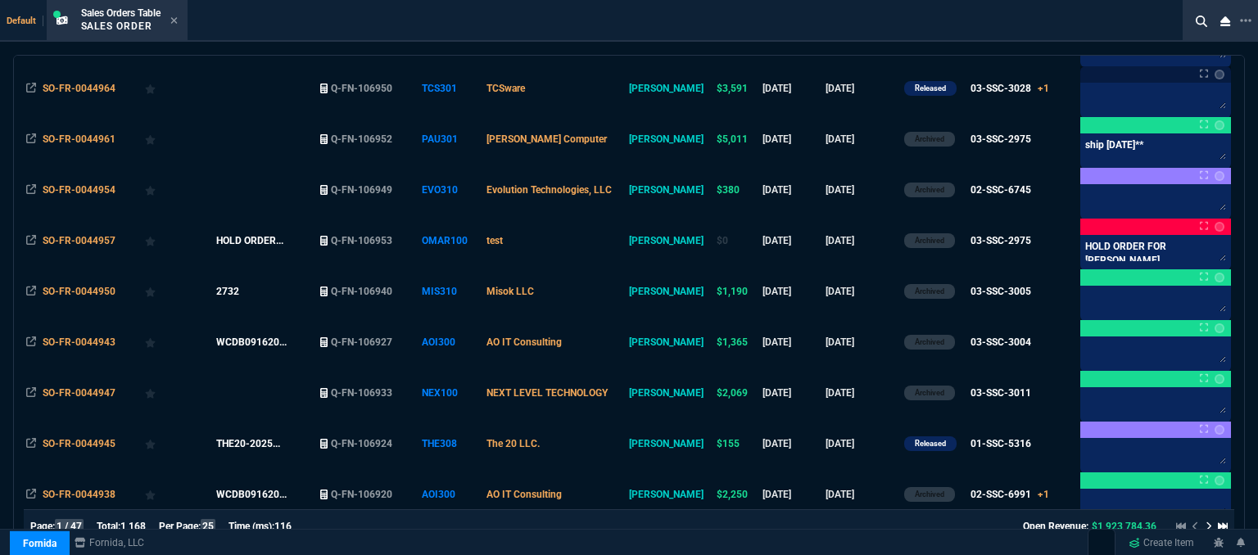
scroll to position [491, 0]
